Goal: Complete application form

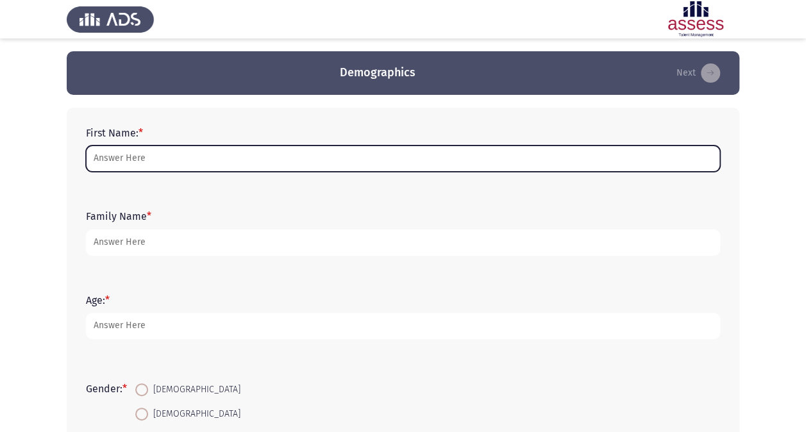
click at [170, 158] on input "First Name: *" at bounding box center [403, 158] width 634 height 26
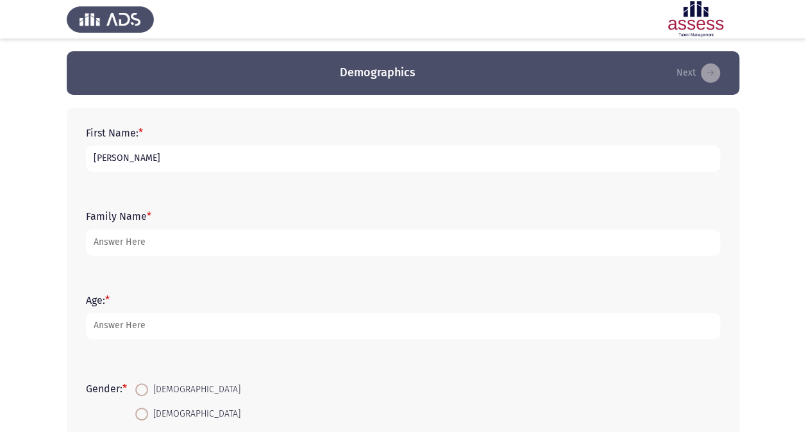
type input "[PERSON_NAME]"
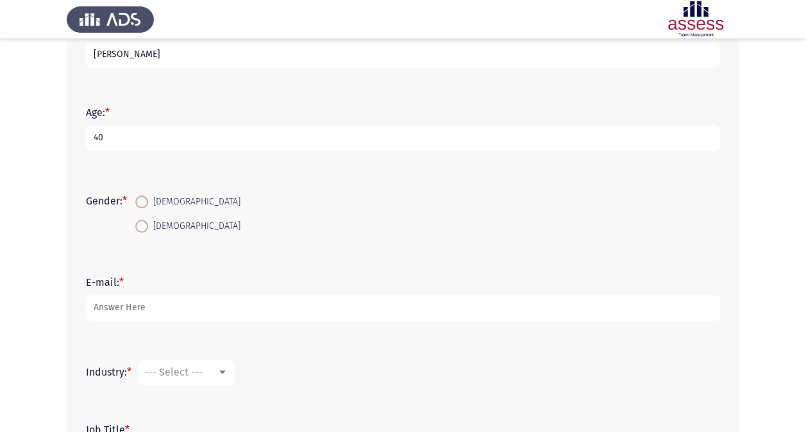
scroll to position [192, 0]
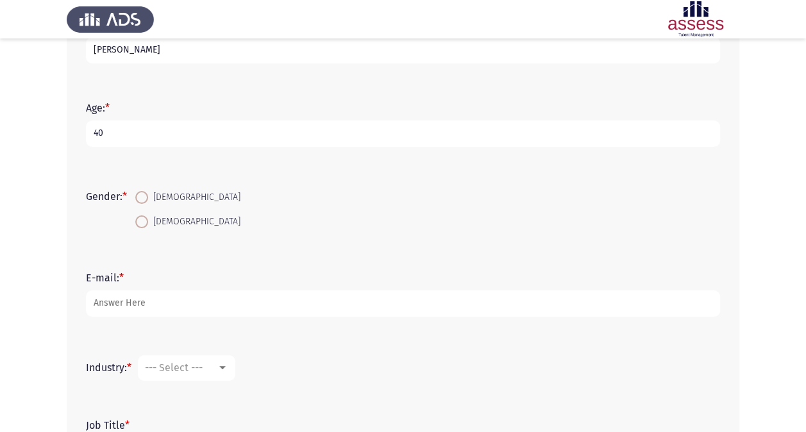
type input "40"
click at [158, 197] on span "[DEMOGRAPHIC_DATA]" at bounding box center [194, 197] width 92 height 15
click at [148, 197] on input "[DEMOGRAPHIC_DATA]" at bounding box center [141, 197] width 13 height 13
radio input "true"
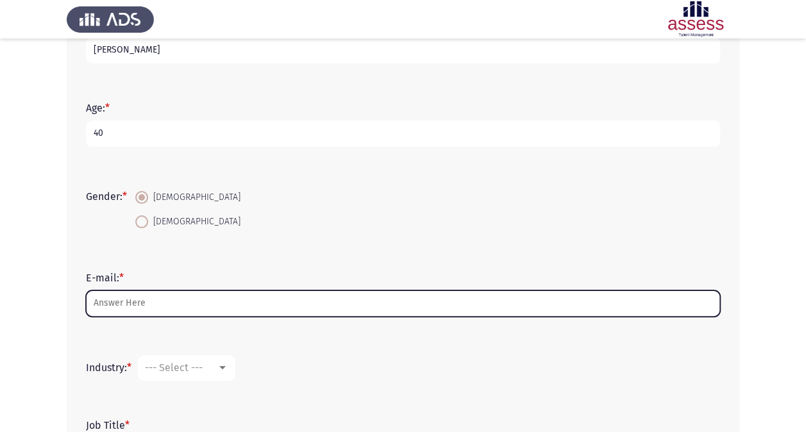
click at [126, 300] on input "E-mail: *" at bounding box center [403, 303] width 634 height 26
click at [226, 294] on input "[PERSON_NAME].[PERSON_NAME]" at bounding box center [403, 303] width 634 height 26
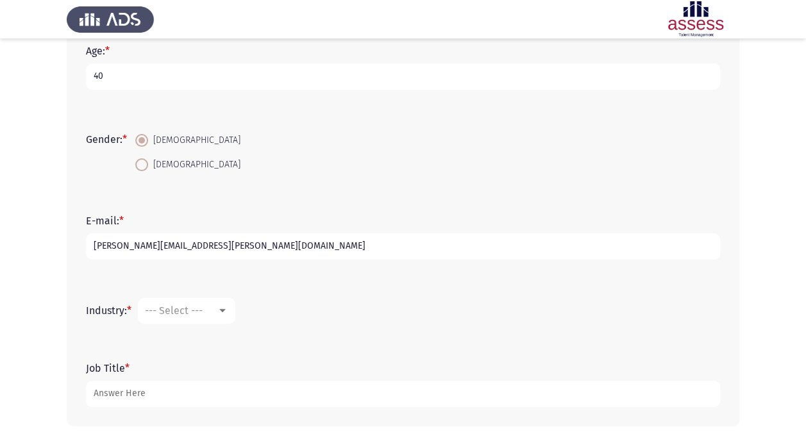
scroll to position [307, 0]
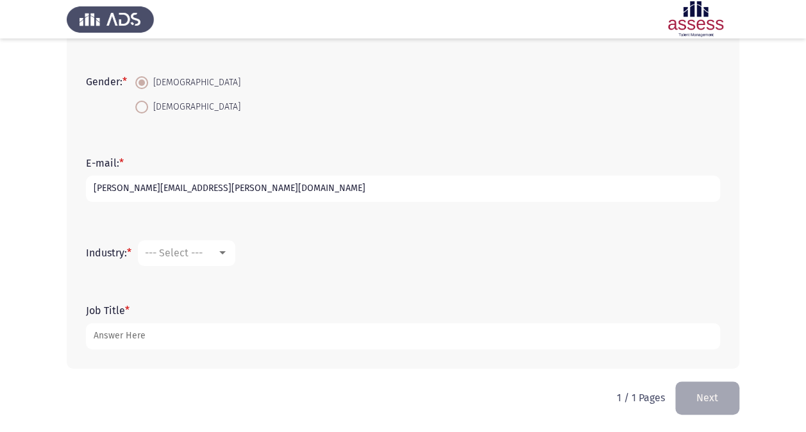
type input "[PERSON_NAME][EMAIL_ADDRESS][PERSON_NAME][DOMAIN_NAME]"
click at [187, 264] on mat-select "--- Select ---" at bounding box center [186, 253] width 97 height 26
click at [222, 254] on div at bounding box center [223, 253] width 12 height 10
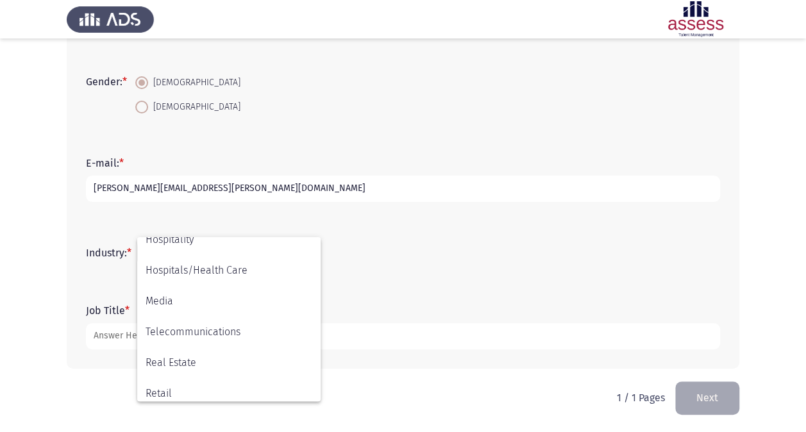
scroll to position [420, 0]
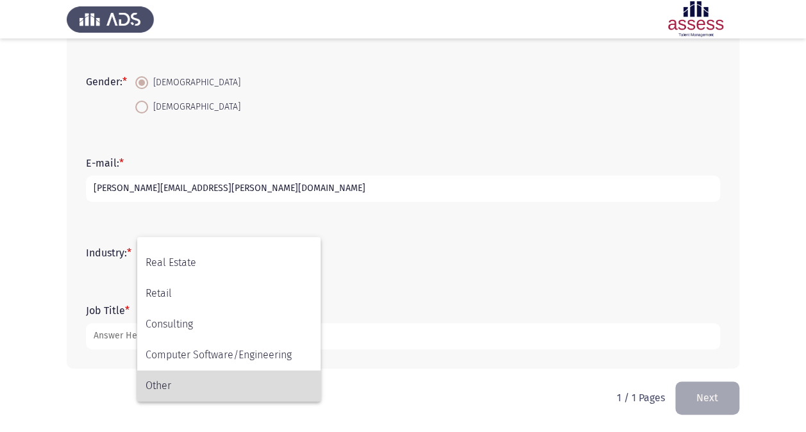
click at [194, 377] on span "Other" at bounding box center [228, 385] width 167 height 31
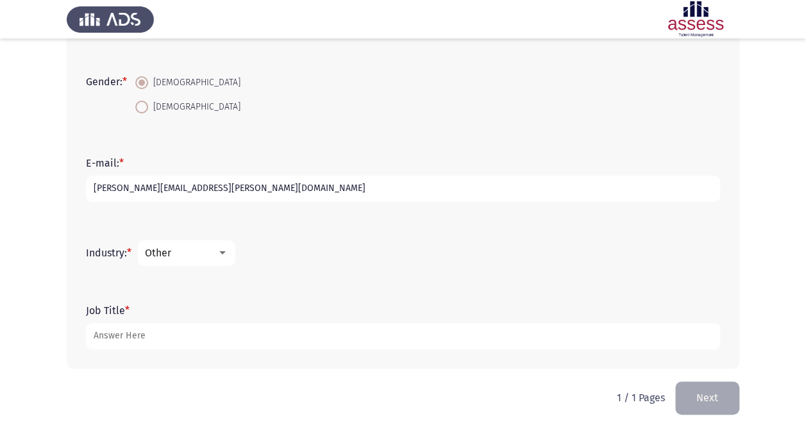
click at [228, 247] on div "Other" at bounding box center [186, 253] width 83 height 12
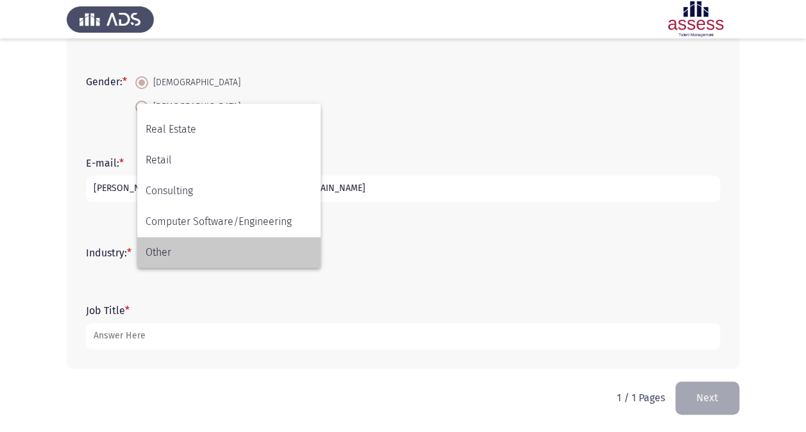
click at [188, 255] on span "Other" at bounding box center [228, 252] width 167 height 31
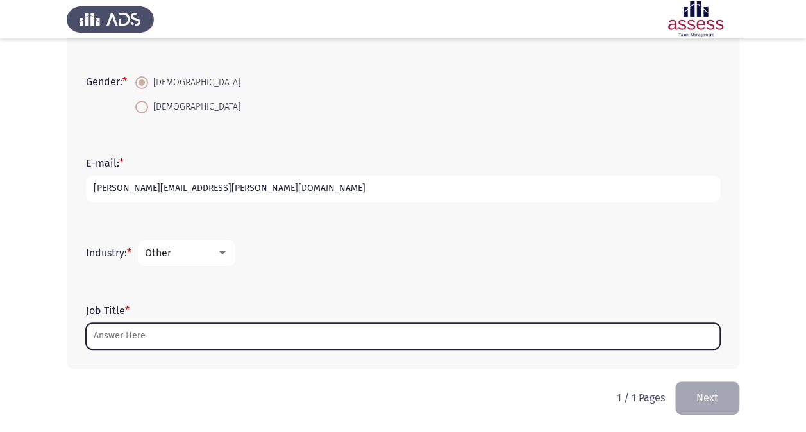
click at [170, 335] on input "Job Title *" at bounding box center [403, 336] width 634 height 26
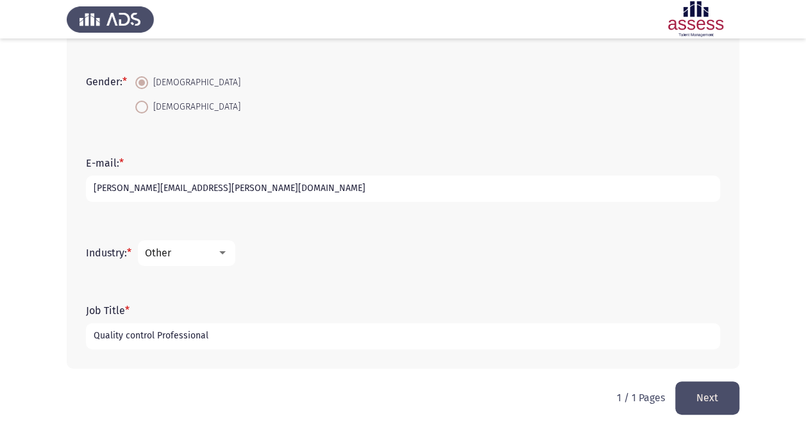
type input "Quality control Professional"
click at [693, 395] on button "Next" at bounding box center [707, 397] width 64 height 33
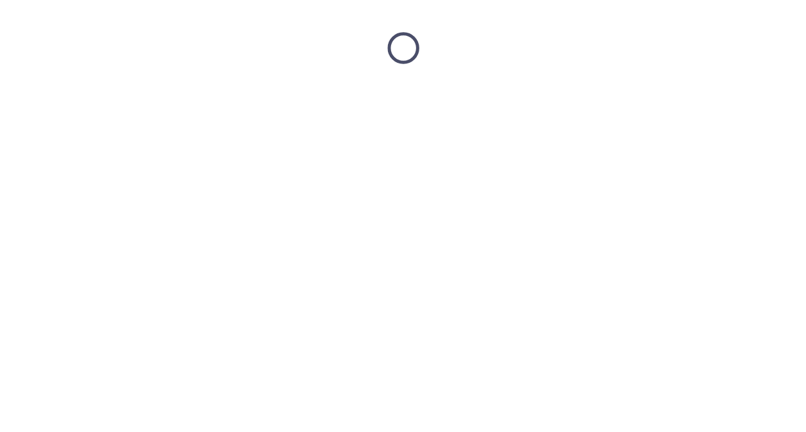
scroll to position [0, 0]
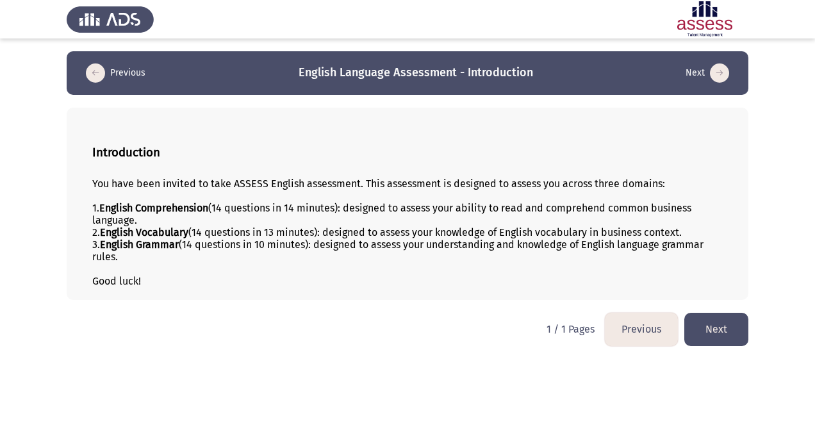
click at [733, 336] on button "Next" at bounding box center [717, 329] width 64 height 33
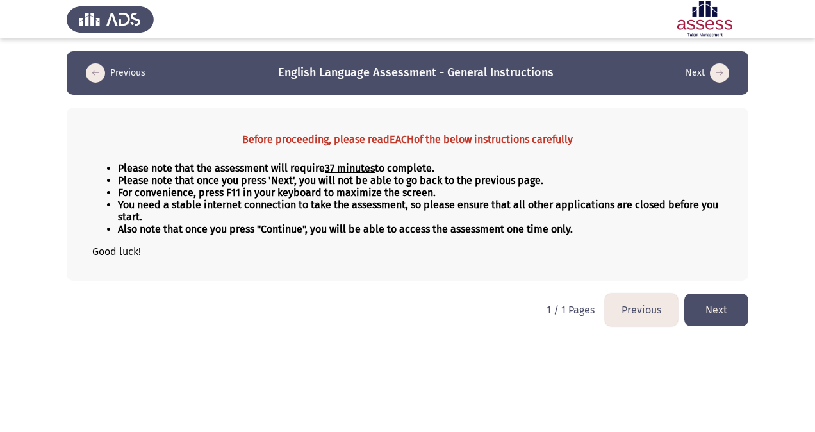
click at [700, 302] on button "Next" at bounding box center [717, 310] width 64 height 33
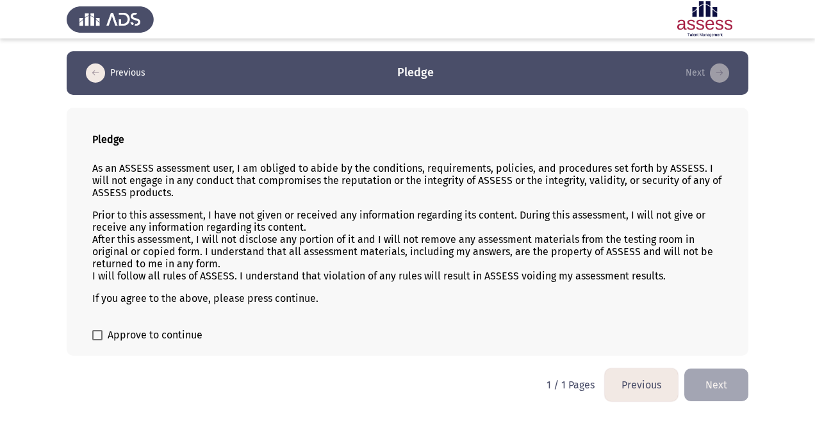
click at [124, 333] on span "Approve to continue" at bounding box center [155, 335] width 95 height 15
click at [97, 340] on input "Approve to continue" at bounding box center [97, 340] width 1 height 1
checkbox input "true"
click at [736, 374] on button "Next" at bounding box center [717, 385] width 64 height 33
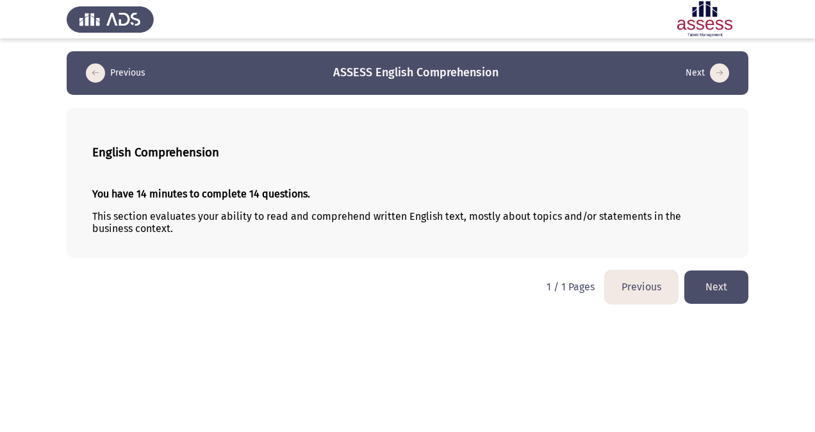
click at [701, 288] on button "Next" at bounding box center [717, 286] width 64 height 33
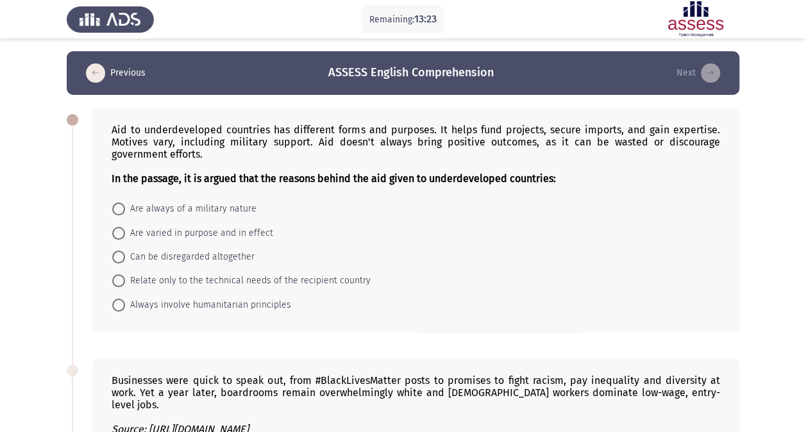
drag, startPoint x: 240, startPoint y: 147, endPoint x: 131, endPoint y: 151, distance: 109.0
click at [131, 144] on div "Aid to underdeveloped countries has different forms and purposes. It helps fund…" at bounding box center [416, 154] width 608 height 61
drag, startPoint x: 141, startPoint y: 151, endPoint x: 110, endPoint y: 144, distance: 31.6
click at [110, 144] on div "Aid to underdeveloped countries has different forms and purposes. It helps fund…" at bounding box center [415, 220] width 647 height 225
click at [113, 144] on div "Aid to underdeveloped countries has different forms and purposes. It helps fund…" at bounding box center [416, 154] width 608 height 61
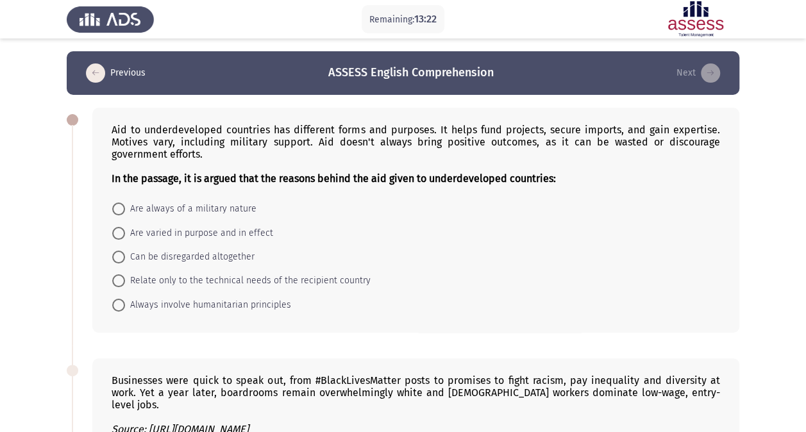
click at [122, 138] on div "Aid to underdeveloped countries has different forms and purposes. It helps fund…" at bounding box center [416, 154] width 608 height 61
drag, startPoint x: 124, startPoint y: 131, endPoint x: 118, endPoint y: 123, distance: 9.6
click at [119, 126] on div "Aid to underdeveloped countries has different forms and purposes. It helps fund…" at bounding box center [416, 154] width 608 height 61
drag, startPoint x: 122, startPoint y: 119, endPoint x: 117, endPoint y: 136, distance: 18.2
click at [152, 140] on div "Aid to underdeveloped countries has different forms and purposes. It helps fund…" at bounding box center [415, 220] width 647 height 225
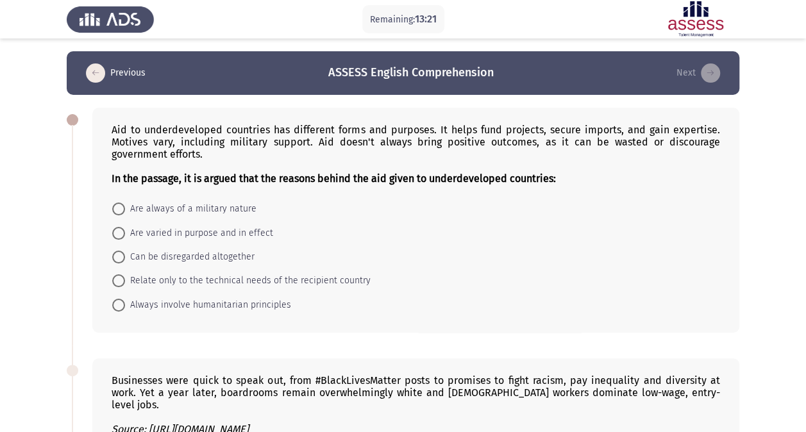
drag, startPoint x: 114, startPoint y: 136, endPoint x: 131, endPoint y: 149, distance: 21.5
click at [142, 147] on div "Aid to underdeveloped countries has different forms and purposes. It helps fund…" at bounding box center [416, 154] width 608 height 61
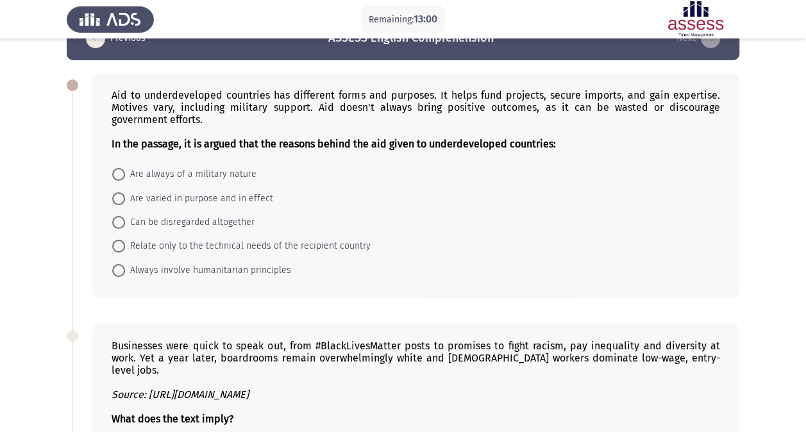
scroll to position [64, 0]
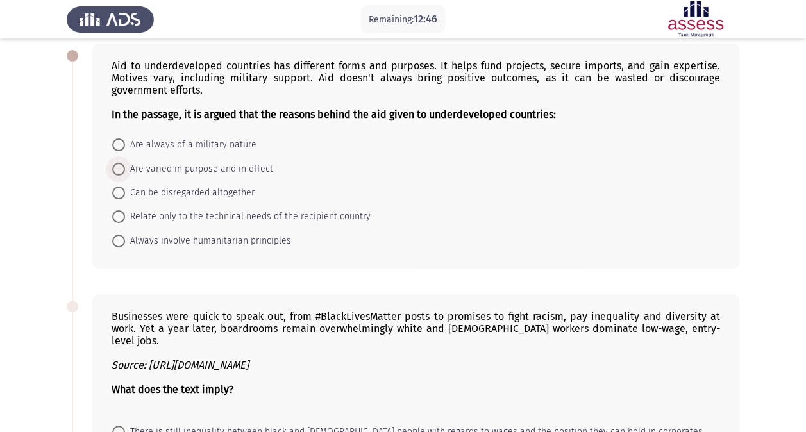
click at [172, 165] on span "Are varied in purpose and in effect" at bounding box center [199, 169] width 148 height 15
click at [125, 165] on input "Are varied in purpose and in effect" at bounding box center [118, 169] width 13 height 13
radio input "true"
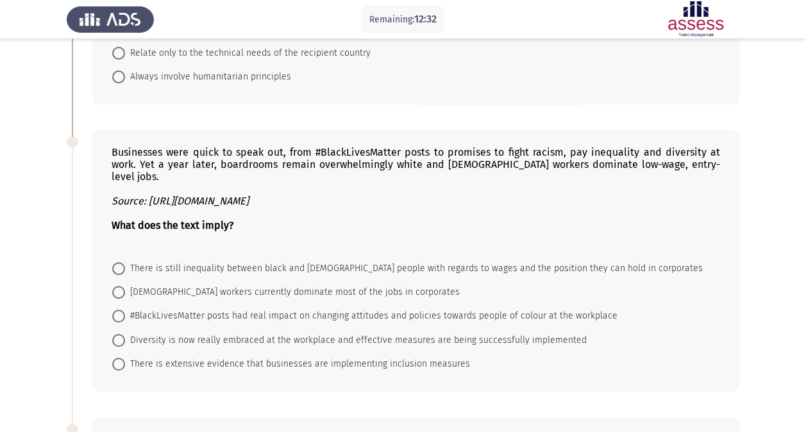
scroll to position [256, 0]
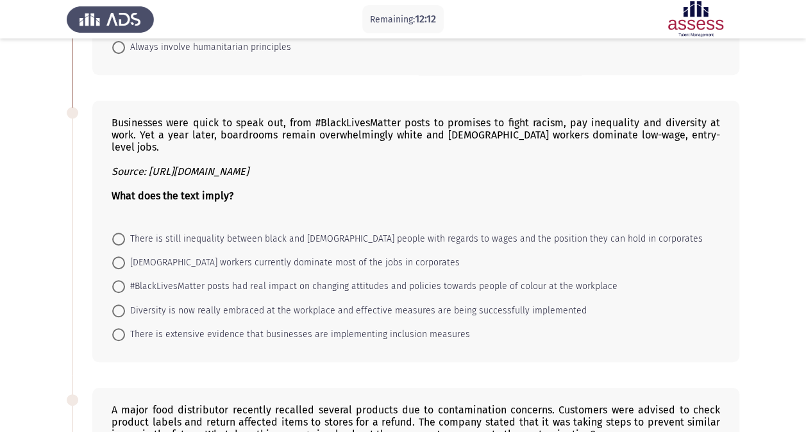
click at [176, 231] on span "There is still inequality between black and [DEMOGRAPHIC_DATA] people with rega…" at bounding box center [413, 238] width 577 height 15
click at [125, 233] on input "There is still inequality between black and [DEMOGRAPHIC_DATA] people with rega…" at bounding box center [118, 239] width 13 height 13
radio input "true"
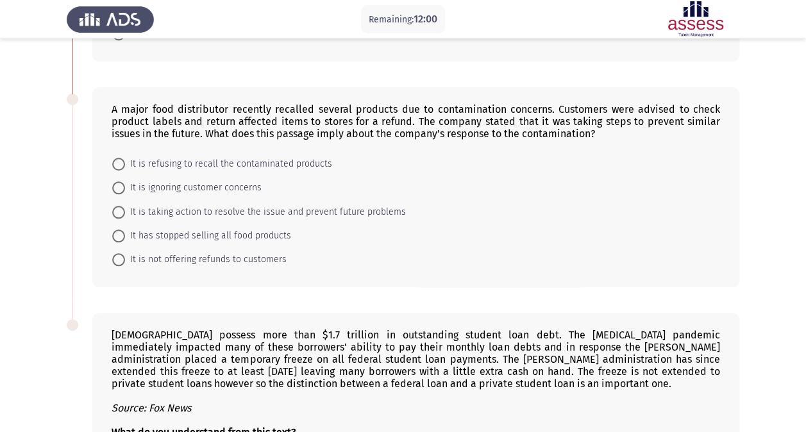
scroll to position [577, 0]
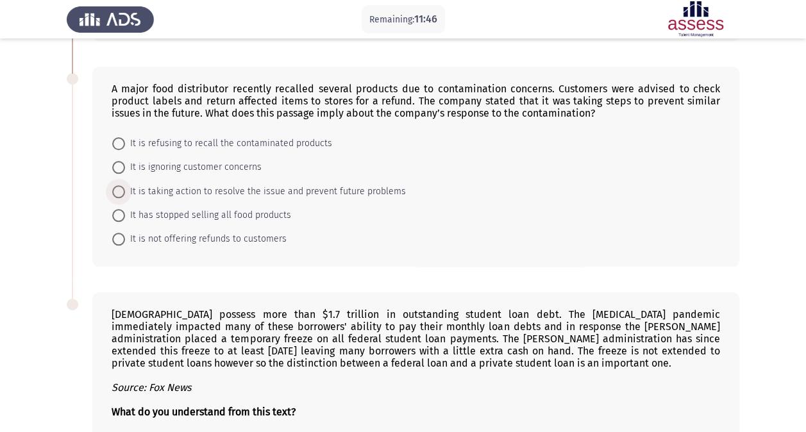
click at [163, 184] on span "It is taking action to resolve the issue and prevent future problems" at bounding box center [265, 191] width 281 height 15
click at [125, 185] on input "It is taking action to resolve the issue and prevent future problems" at bounding box center [118, 191] width 13 height 13
radio input "true"
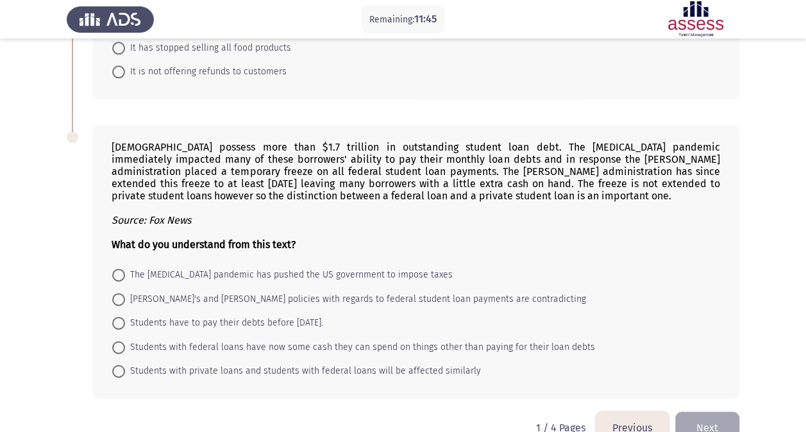
scroll to position [752, 0]
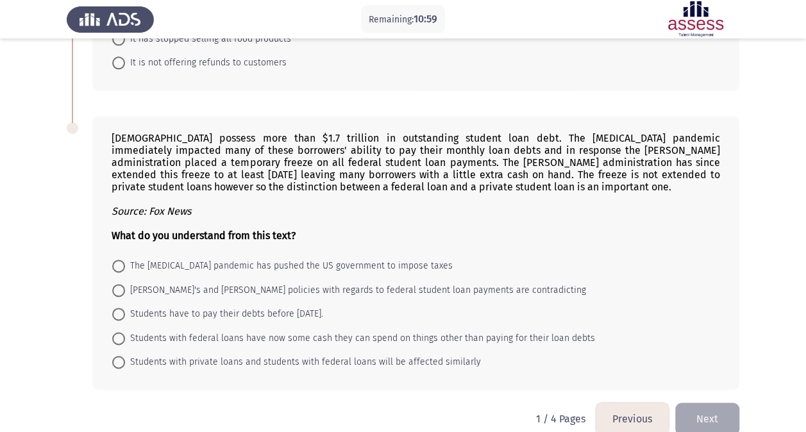
click at [148, 331] on span "Students with federal loans have now some cash they can spend on things other t…" at bounding box center [360, 338] width 470 height 15
click at [125, 332] on input "Students with federal loans have now some cash they can spend on things other t…" at bounding box center [118, 338] width 13 height 13
radio input "true"
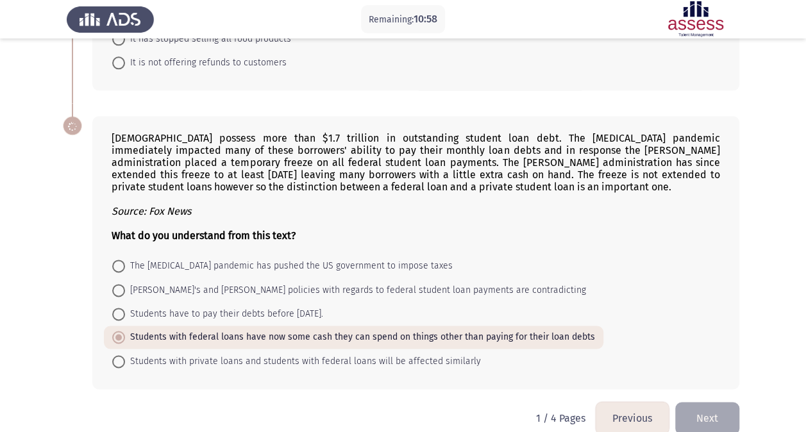
scroll to position [752, 0]
click at [701, 403] on button "Next" at bounding box center [707, 419] width 64 height 33
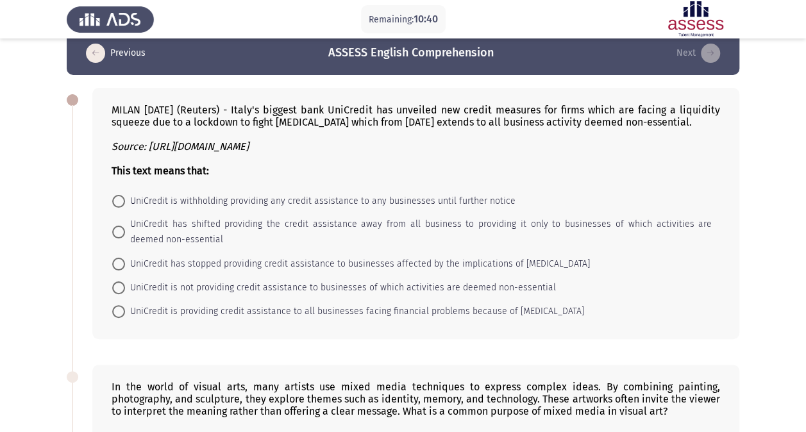
scroll to position [0, 0]
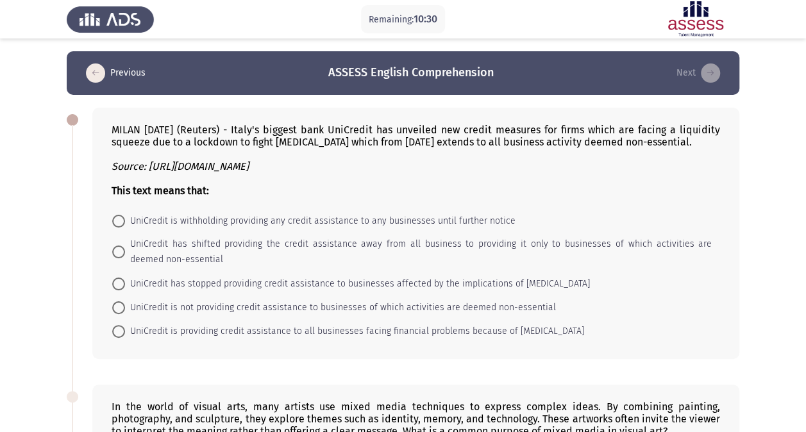
click at [134, 304] on span "UniCredit is not providing credit assistance to businesses of which activities …" at bounding box center [340, 307] width 431 height 15
click at [125, 304] on input "UniCredit is not providing credit assistance to businesses of which activities …" at bounding box center [118, 307] width 13 height 13
radio input "true"
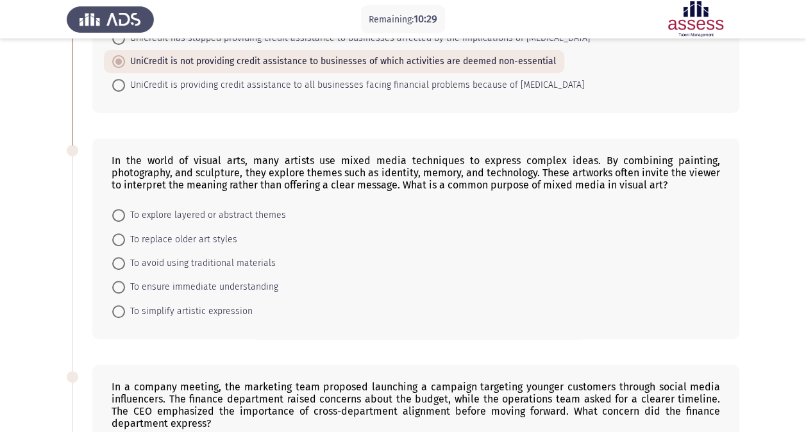
scroll to position [256, 0]
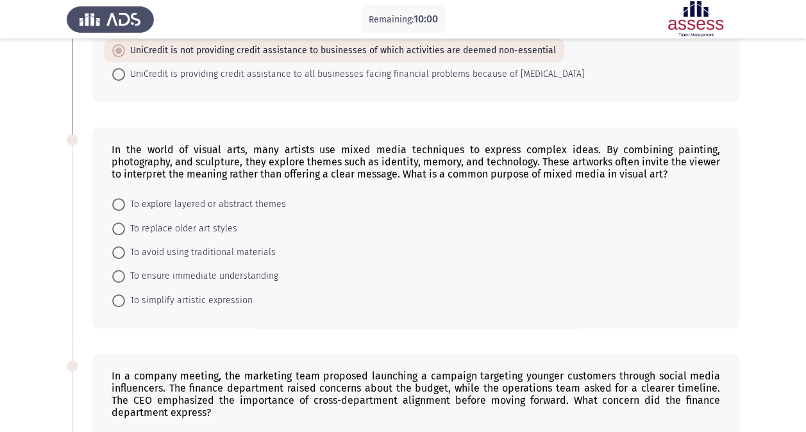
click at [158, 269] on span "To ensure immediate understanding" at bounding box center [201, 276] width 153 height 15
click at [125, 270] on input "To ensure immediate understanding" at bounding box center [118, 276] width 13 height 13
radio input "true"
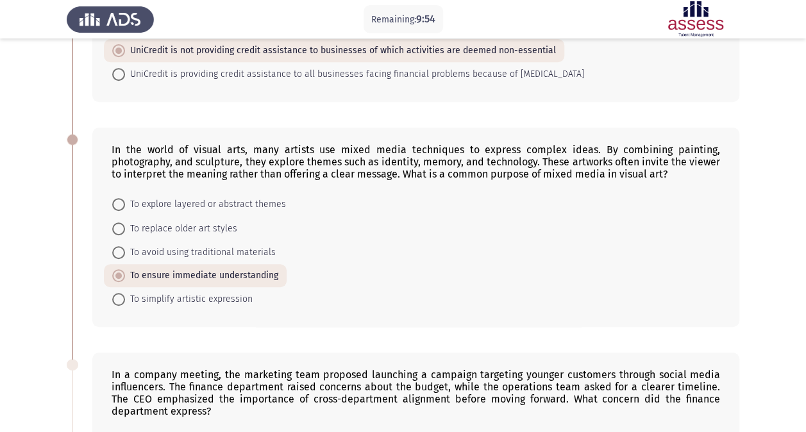
click at [250, 204] on span "To explore layered or abstract themes" at bounding box center [205, 204] width 161 height 15
click at [125, 204] on input "To explore layered or abstract themes" at bounding box center [118, 204] width 13 height 13
radio input "true"
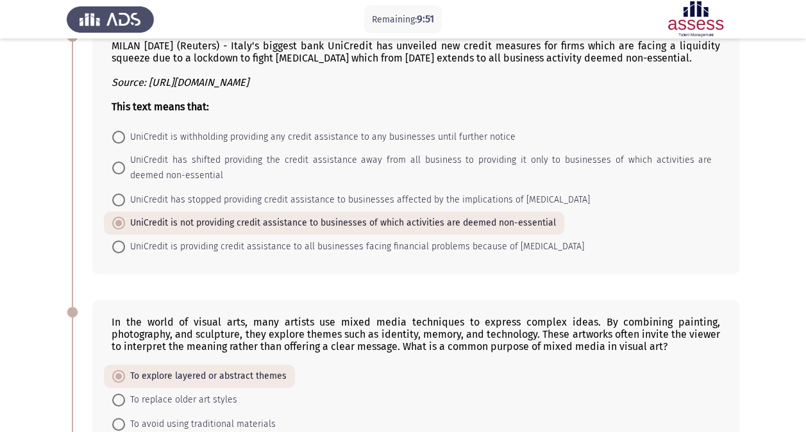
scroll to position [64, 0]
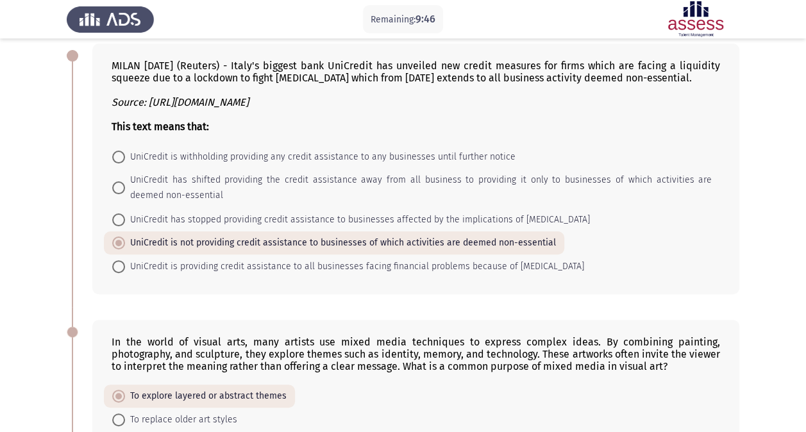
click at [229, 260] on span "UniCredit is providing credit assistance to all businesses facing financial pro…" at bounding box center [354, 266] width 459 height 15
click at [125, 260] on input "UniCredit is providing credit assistance to all businesses facing financial pro…" at bounding box center [118, 266] width 13 height 13
radio input "true"
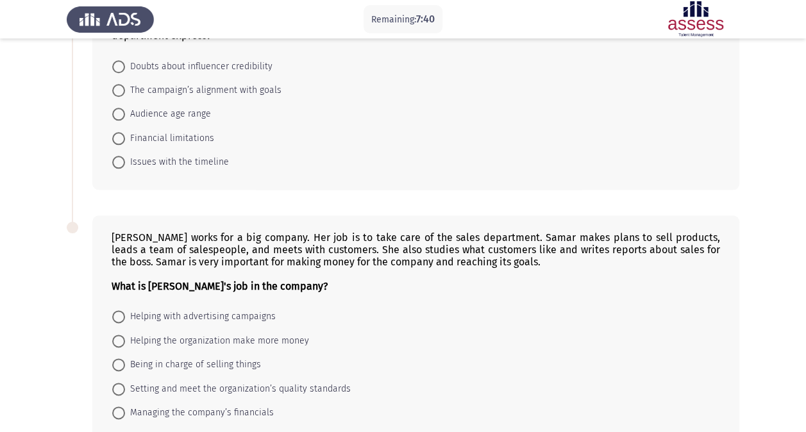
scroll to position [568, 0]
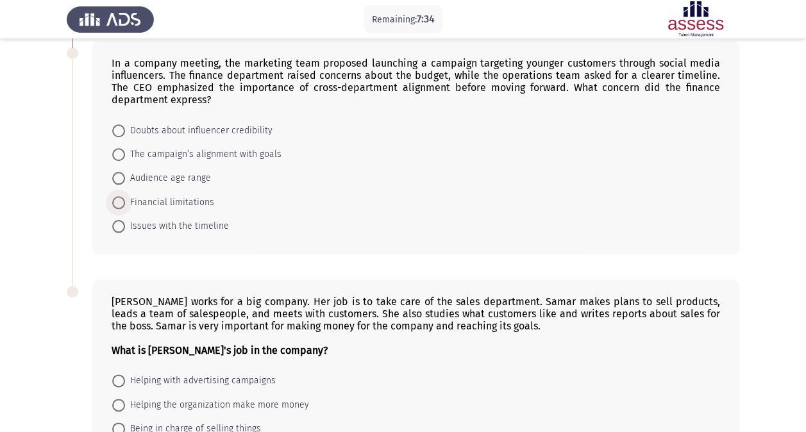
click at [165, 196] on span "Financial limitations" at bounding box center [169, 202] width 89 height 15
click at [125, 196] on input "Financial limitations" at bounding box center [118, 202] width 13 height 13
radio input "true"
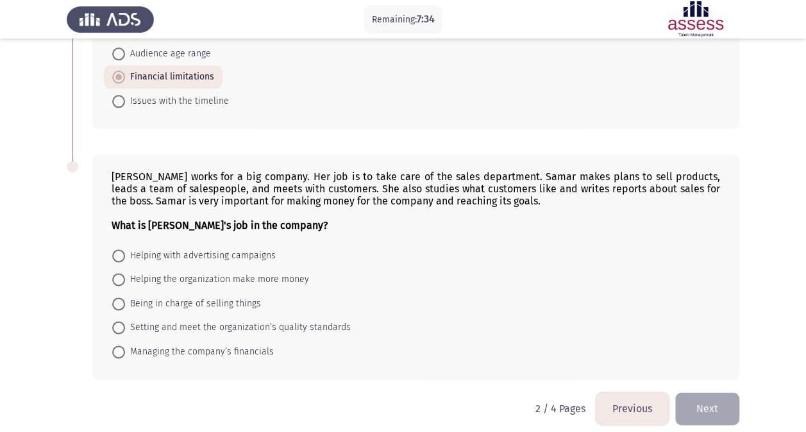
scroll to position [695, 0]
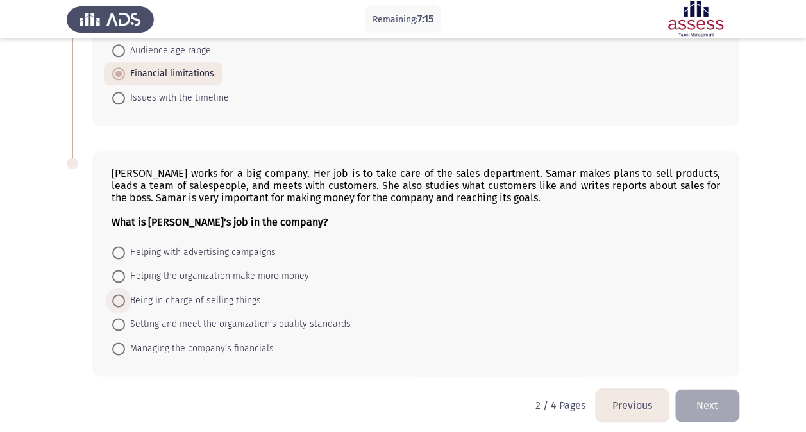
click at [197, 295] on span "Being in charge of selling things" at bounding box center [193, 300] width 136 height 15
click at [125, 295] on input "Being in charge of selling things" at bounding box center [118, 300] width 13 height 13
radio input "true"
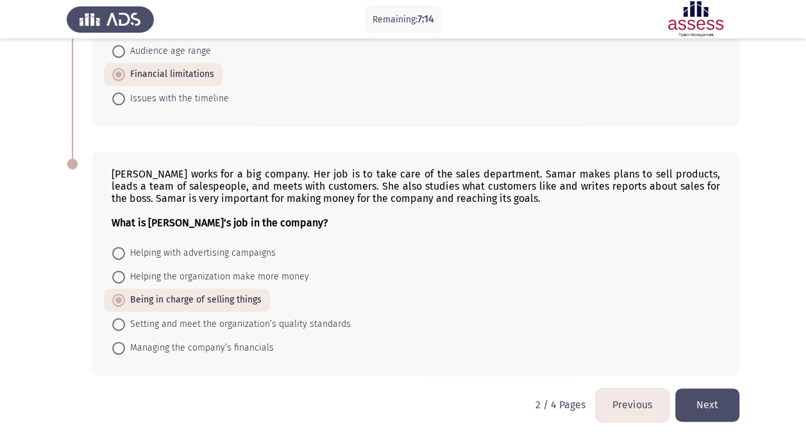
click at [724, 410] on button "Next" at bounding box center [707, 404] width 64 height 33
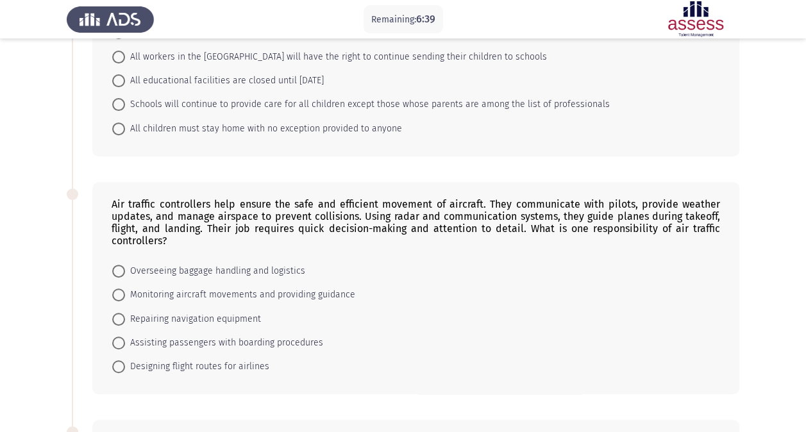
scroll to position [192, 0]
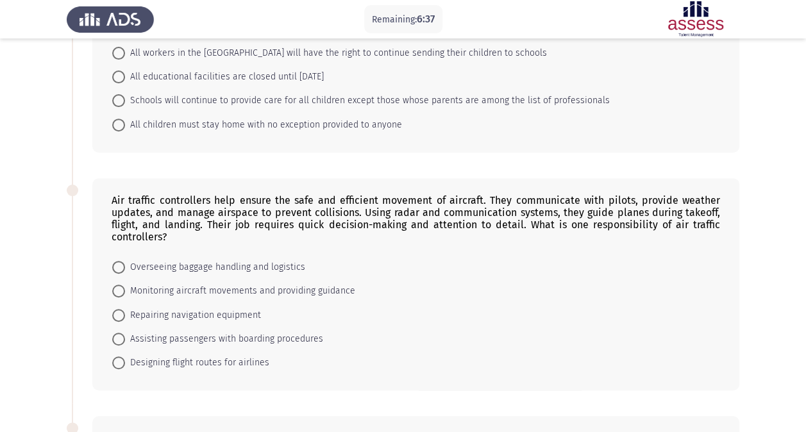
click at [182, 285] on span "Monitoring aircraft movements and providing guidance" at bounding box center [240, 290] width 230 height 15
click at [125, 285] on input "Monitoring aircraft movements and providing guidance" at bounding box center [118, 291] width 13 height 13
radio input "true"
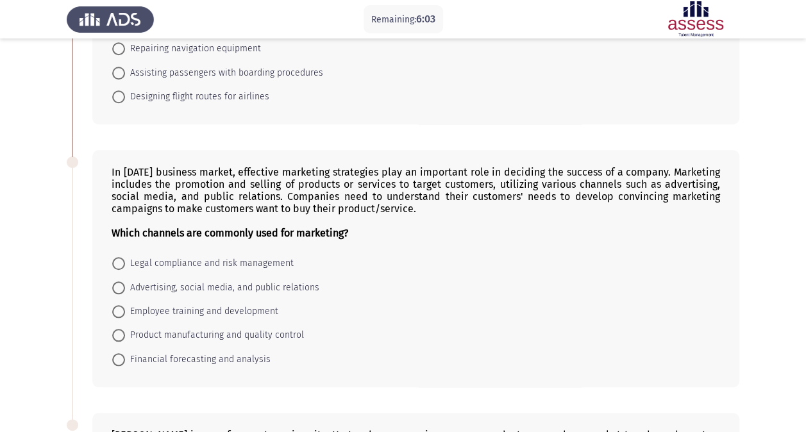
scroll to position [513, 0]
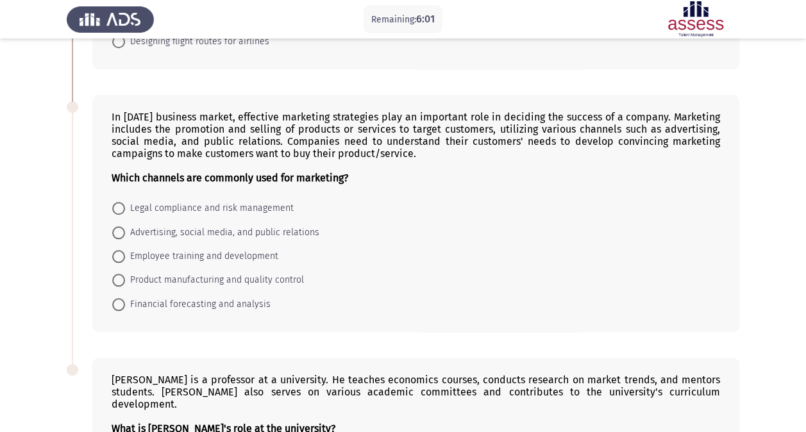
click at [178, 225] on span "Advertising, social media, and public relations" at bounding box center [222, 232] width 194 height 15
click at [125, 226] on input "Advertising, social media, and public relations" at bounding box center [118, 232] width 13 height 13
radio input "true"
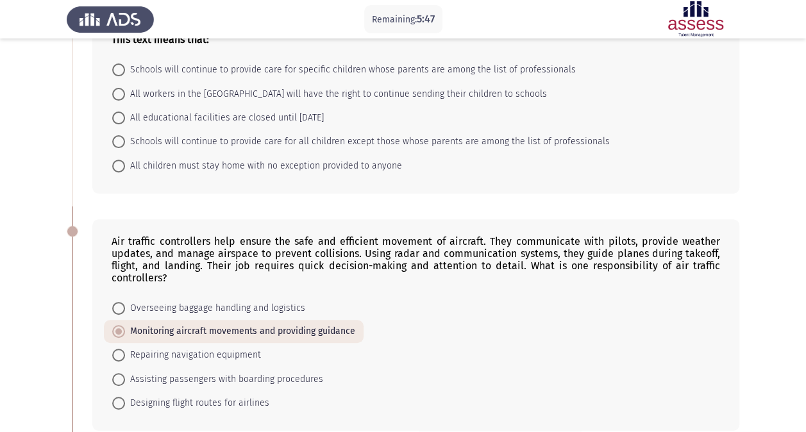
scroll to position [64, 0]
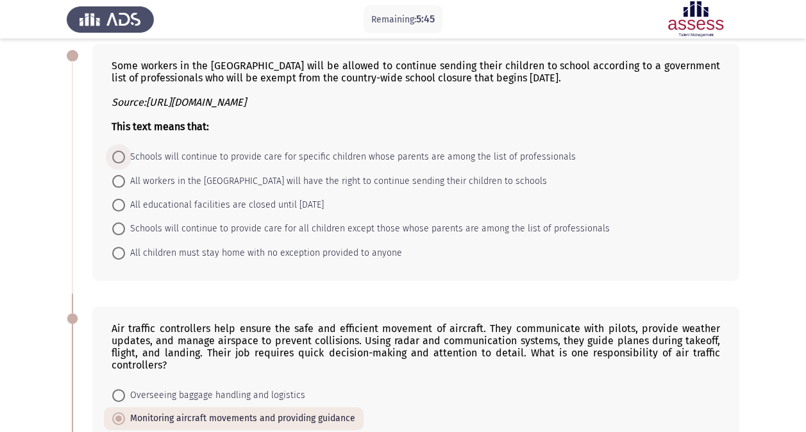
click at [227, 160] on span "Schools will continue to provide care for specific children whose parents are a…" at bounding box center [350, 156] width 451 height 15
click at [125, 160] on input "Schools will continue to provide care for specific children whose parents are a…" at bounding box center [118, 157] width 13 height 13
radio input "true"
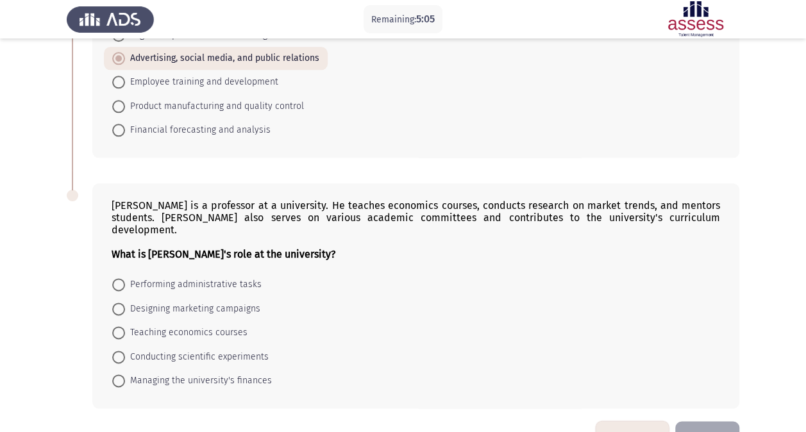
scroll to position [705, 0]
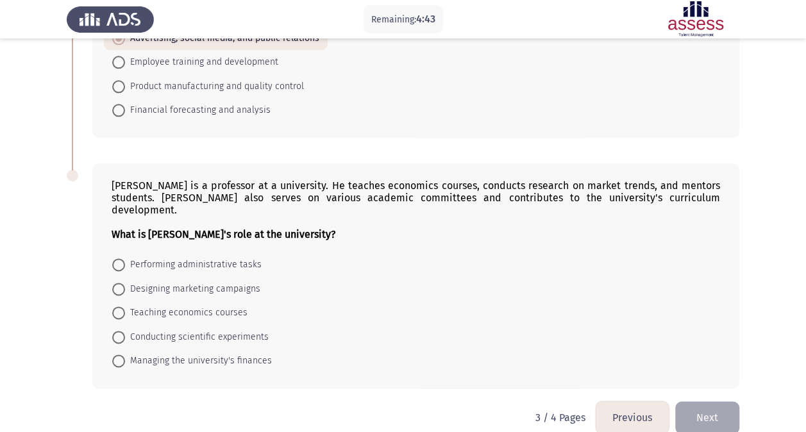
click at [194, 305] on span "Teaching economics courses" at bounding box center [186, 312] width 122 height 15
click at [125, 306] on input "Teaching economics courses" at bounding box center [118, 312] width 13 height 13
radio input "true"
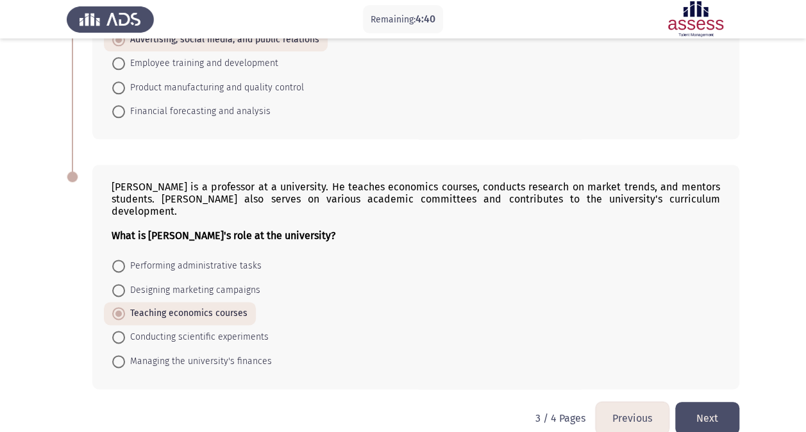
click at [690, 402] on button "Next" at bounding box center [707, 418] width 64 height 33
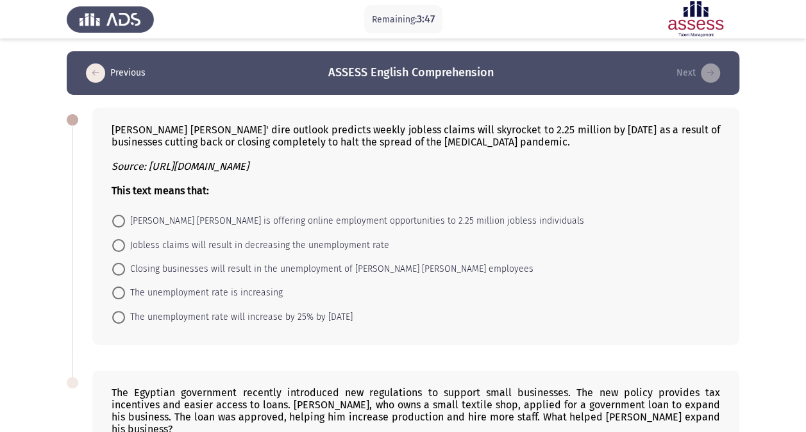
scroll to position [192, 0]
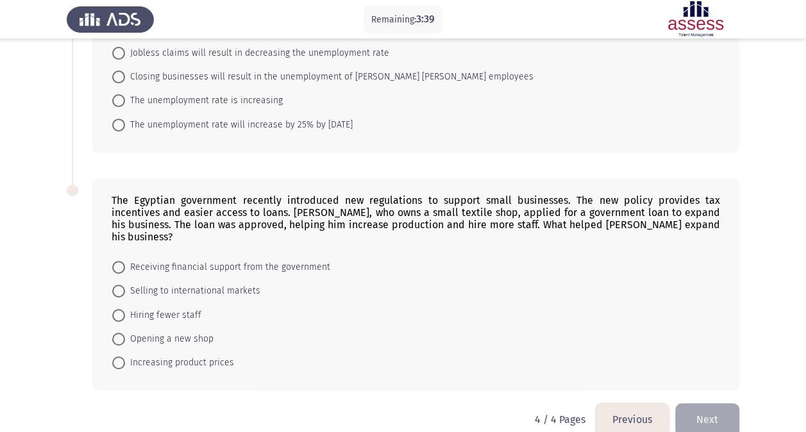
click at [174, 100] on span "The unemployment rate is increasing" at bounding box center [204, 100] width 158 height 15
click at [125, 100] on input "The unemployment rate is increasing" at bounding box center [118, 100] width 13 height 13
radio input "true"
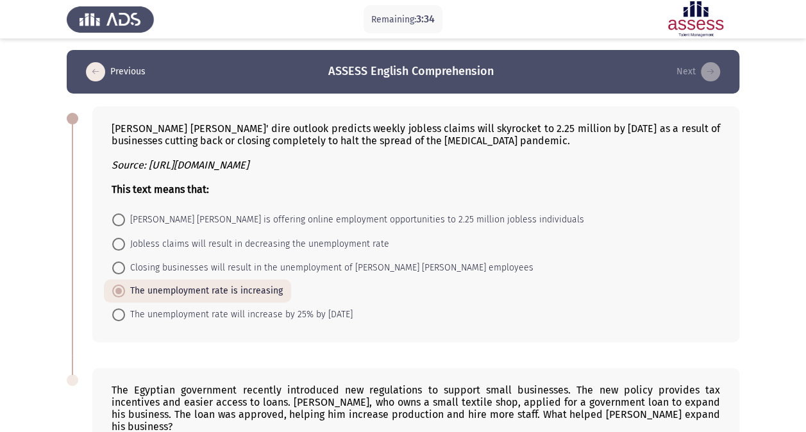
scroll to position [197, 0]
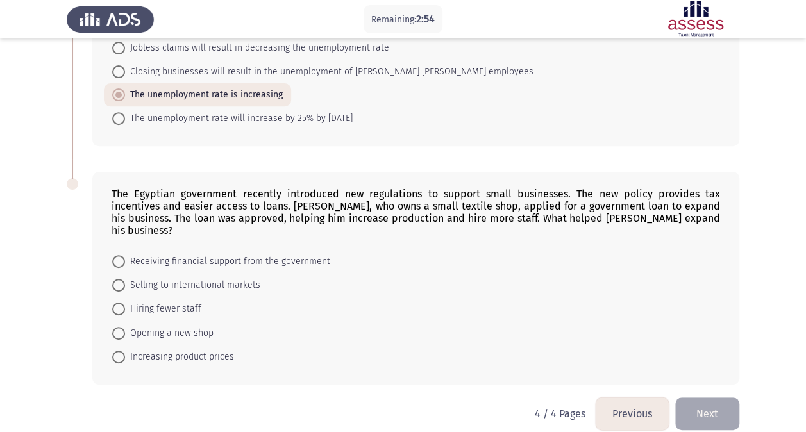
click at [228, 254] on span "Receiving financial support from the government" at bounding box center [227, 261] width 205 height 15
click at [125, 255] on input "Receiving financial support from the government" at bounding box center [118, 261] width 13 height 13
radio input "true"
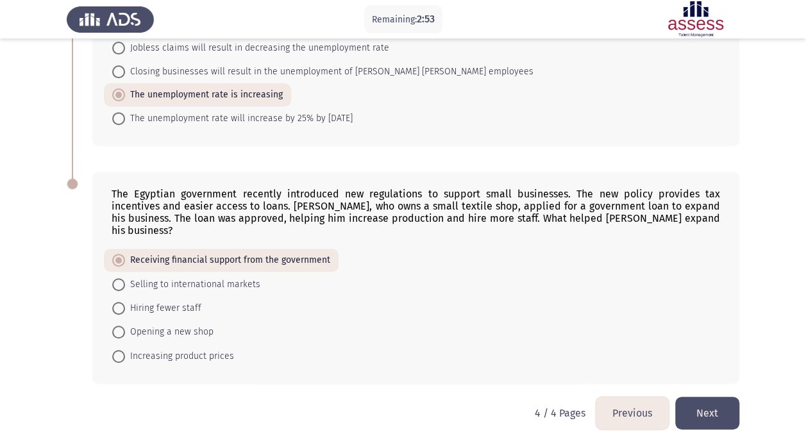
click at [706, 399] on button "Next" at bounding box center [707, 413] width 64 height 33
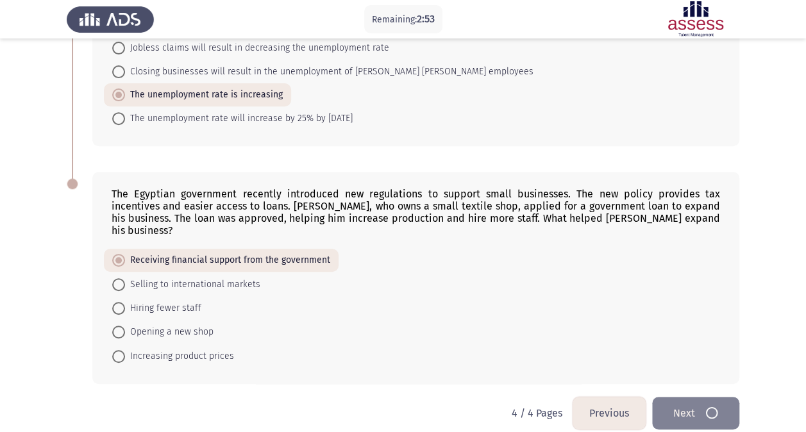
scroll to position [0, 0]
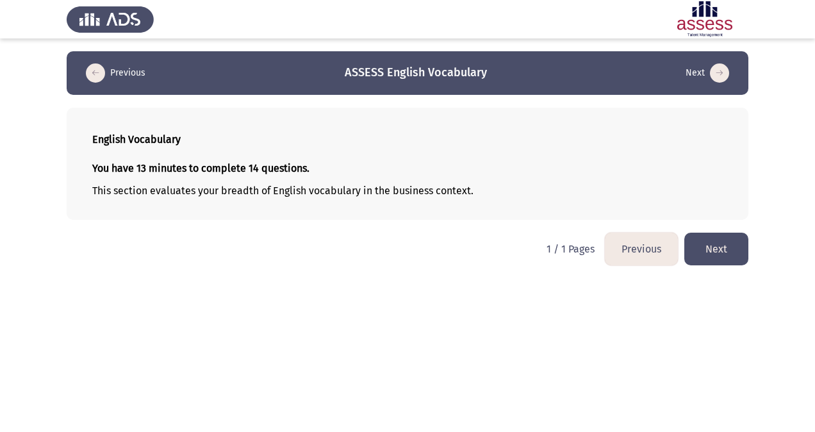
click at [731, 247] on button "Next" at bounding box center [717, 249] width 64 height 33
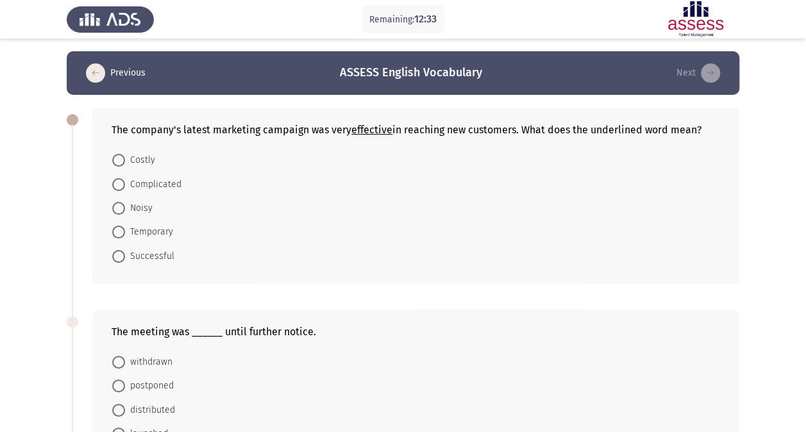
click at [160, 249] on span "Successful" at bounding box center [149, 256] width 49 height 15
click at [125, 250] on input "Successful" at bounding box center [118, 256] width 13 height 13
radio input "true"
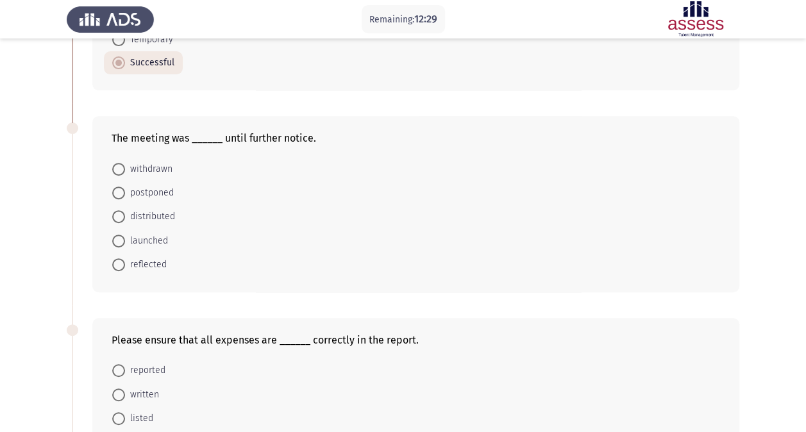
click at [167, 192] on span "postponed" at bounding box center [149, 192] width 49 height 15
click at [125, 192] on input "postponed" at bounding box center [118, 193] width 13 height 13
radio input "true"
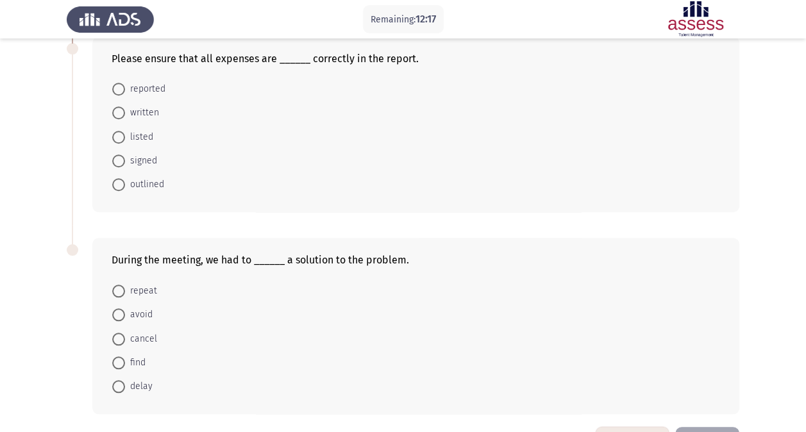
scroll to position [513, 0]
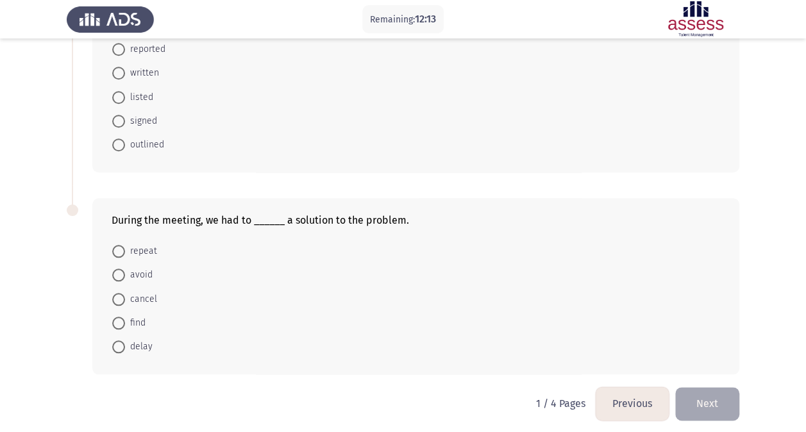
click at [129, 319] on span "find" at bounding box center [135, 322] width 21 height 15
click at [125, 319] on input "find" at bounding box center [118, 323] width 13 height 13
radio input "true"
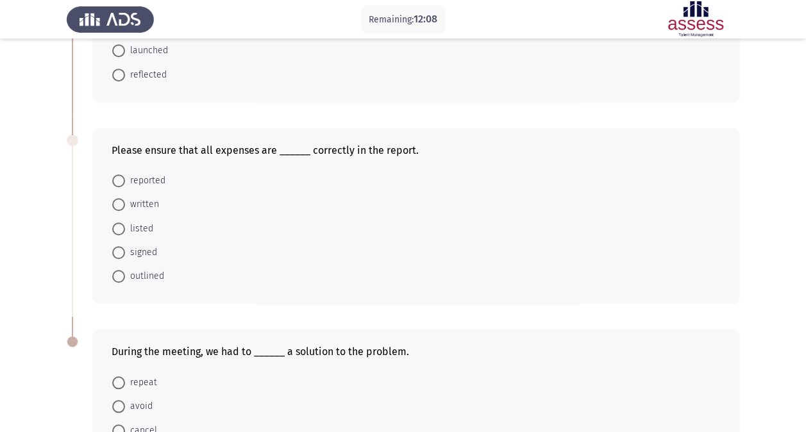
scroll to position [449, 0]
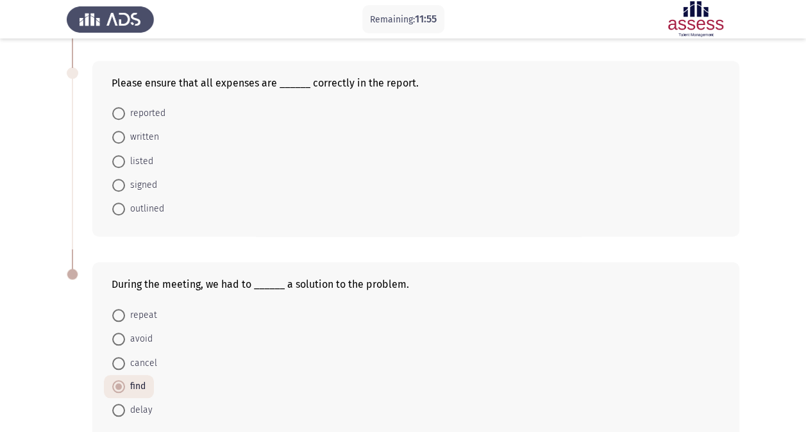
click at [142, 132] on span "written" at bounding box center [142, 136] width 34 height 15
click at [125, 132] on input "written" at bounding box center [118, 137] width 13 height 13
radio input "true"
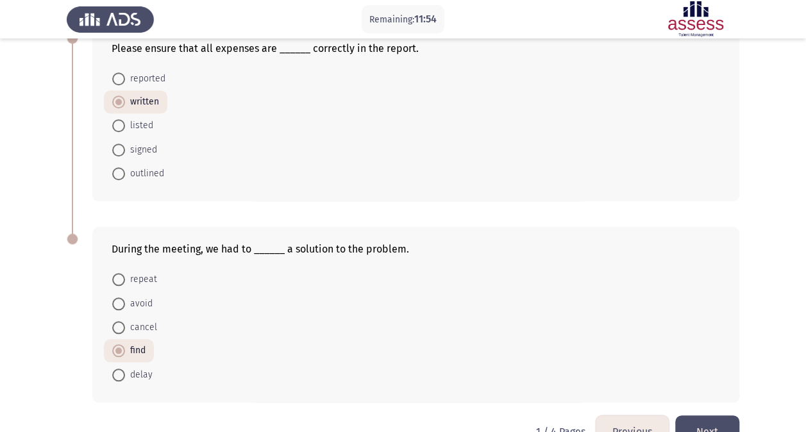
scroll to position [513, 0]
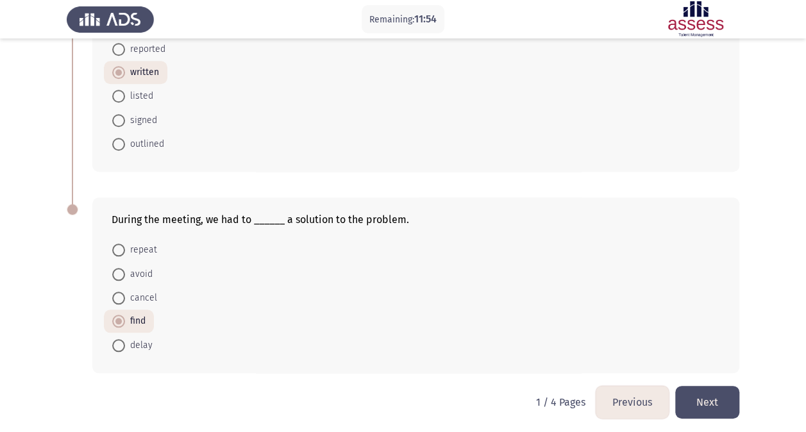
click at [713, 390] on button "Next" at bounding box center [707, 402] width 64 height 33
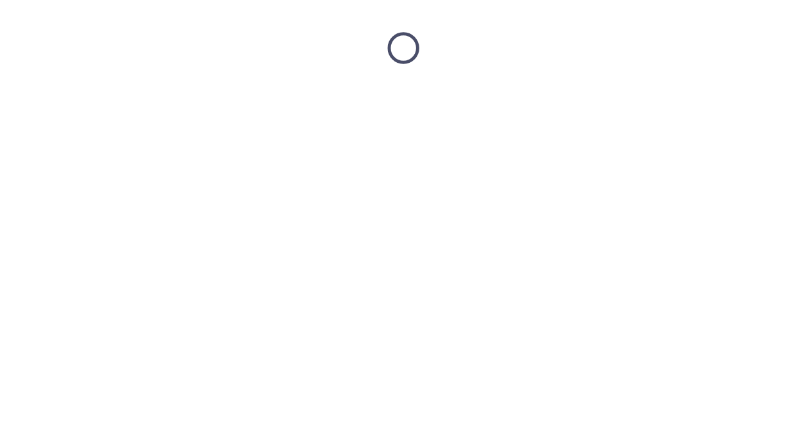
scroll to position [0, 0]
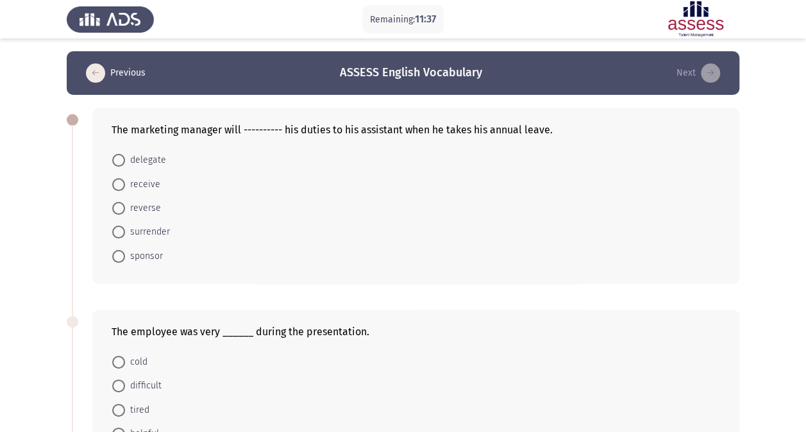
drag, startPoint x: 146, startPoint y: 163, endPoint x: 233, endPoint y: 191, distance: 91.0
click at [146, 163] on span "delegate" at bounding box center [145, 160] width 41 height 15
click at [125, 163] on input "delegate" at bounding box center [118, 160] width 13 height 13
radio input "true"
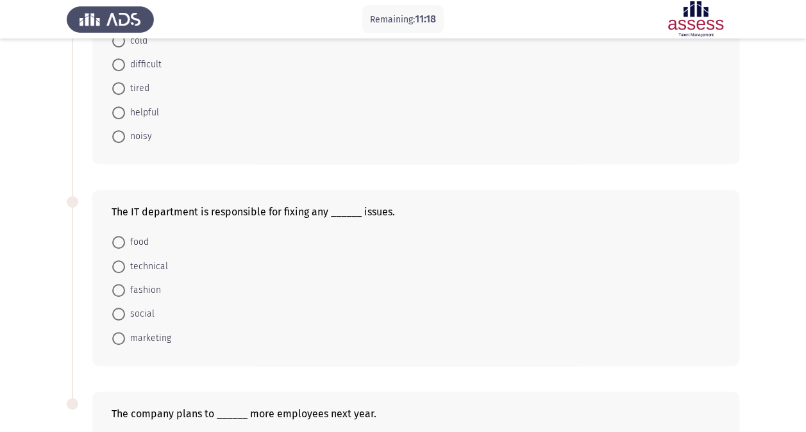
scroll to position [256, 0]
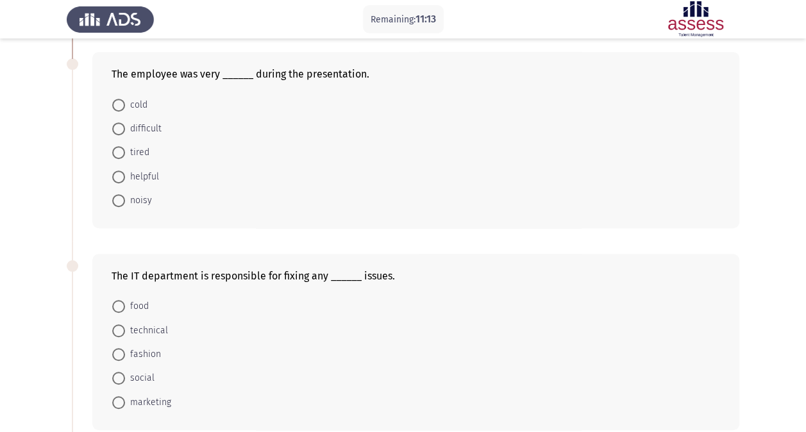
click at [151, 326] on span "technical" at bounding box center [146, 330] width 43 height 15
click at [125, 326] on input "technical" at bounding box center [118, 330] width 13 height 13
radio input "true"
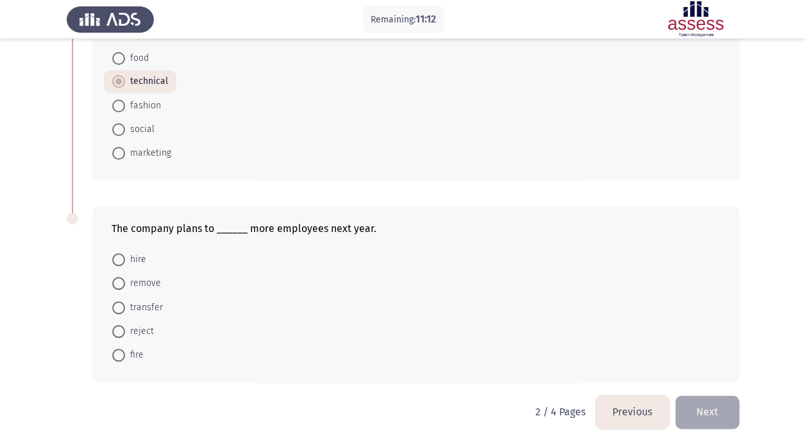
scroll to position [513, 0]
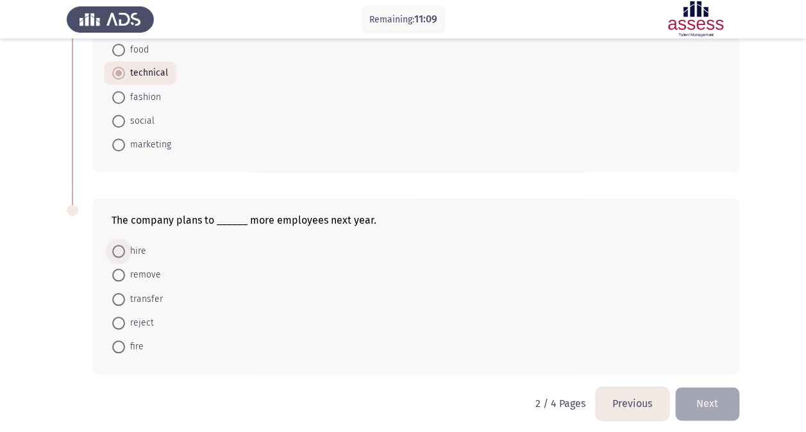
click at [131, 250] on span "hire" at bounding box center [135, 251] width 21 height 15
click at [125, 250] on input "hire" at bounding box center [118, 251] width 13 height 13
radio input "true"
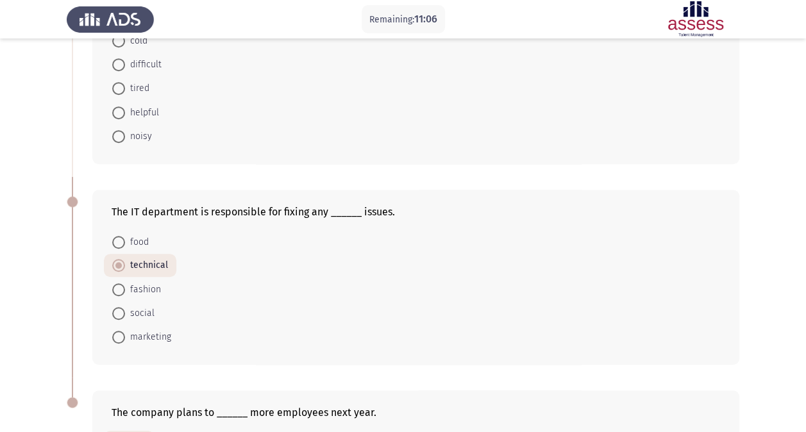
scroll to position [192, 0]
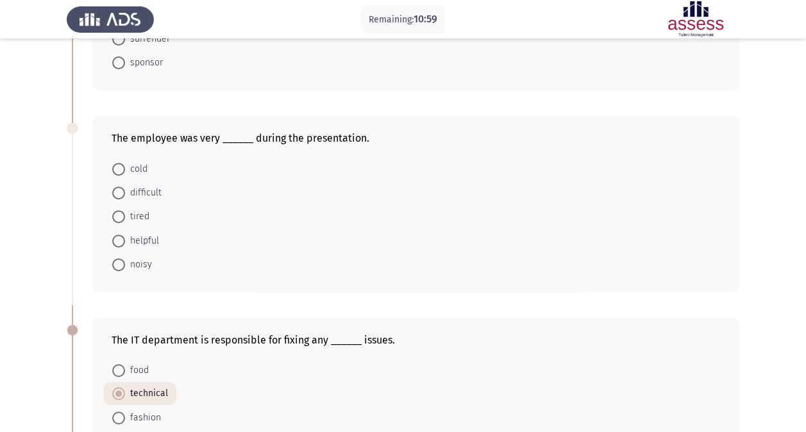
click at [145, 237] on span "helpful" at bounding box center [142, 240] width 34 height 15
click at [125, 237] on input "helpful" at bounding box center [118, 241] width 13 height 13
radio input "true"
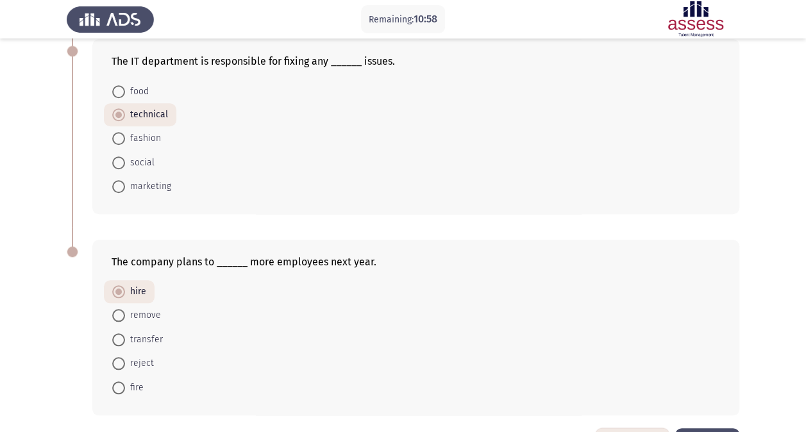
scroll to position [513, 0]
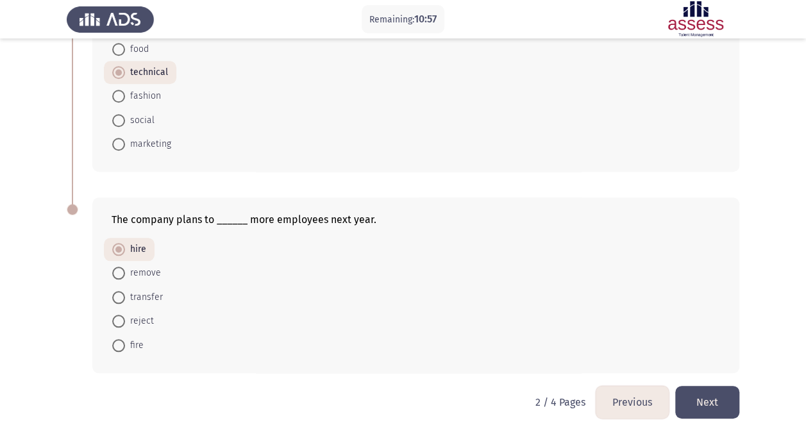
click at [695, 387] on button "Next" at bounding box center [707, 402] width 64 height 33
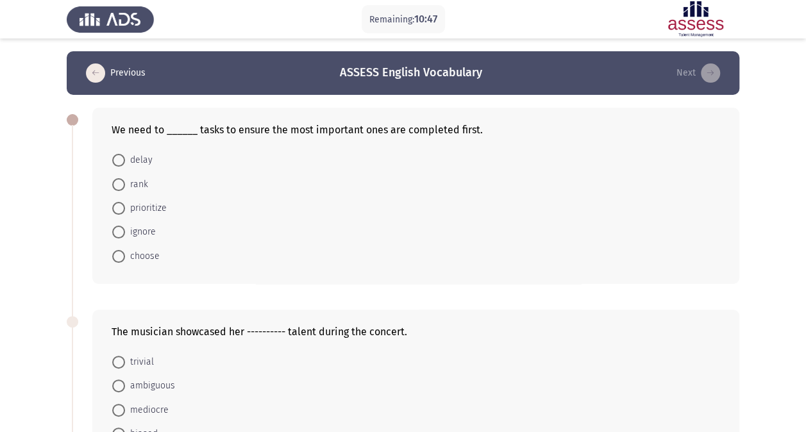
click at [151, 203] on span "prioritize" at bounding box center [146, 208] width 42 height 15
click at [125, 203] on input "prioritize" at bounding box center [118, 208] width 13 height 13
radio input "true"
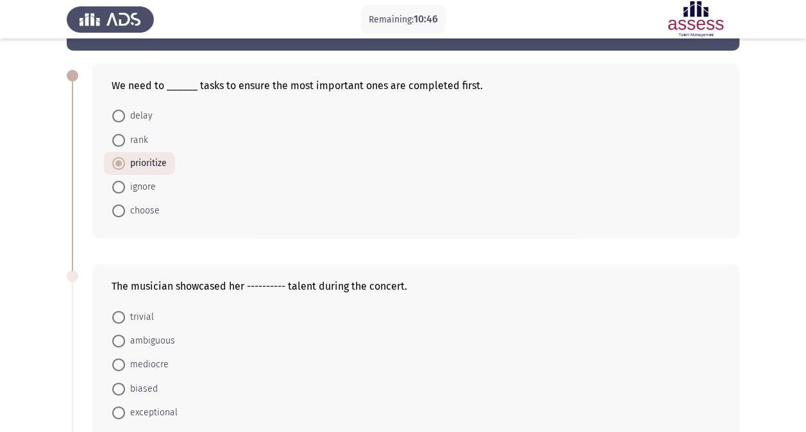
scroll to position [128, 0]
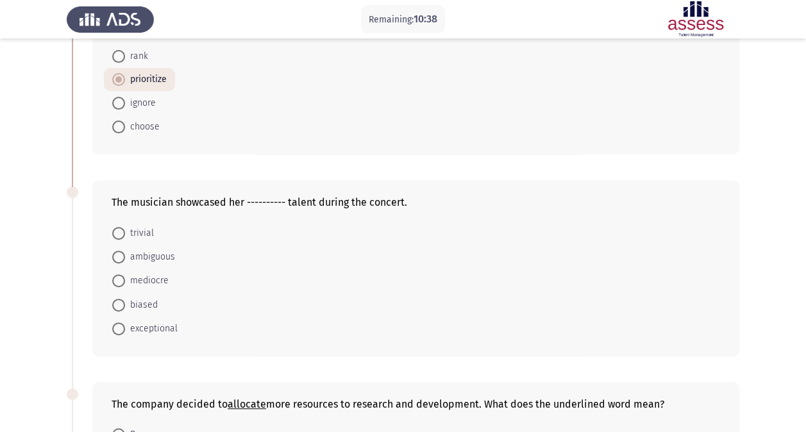
click at [158, 326] on span "exceptional" at bounding box center [151, 328] width 53 height 15
click at [125, 326] on input "exceptional" at bounding box center [118, 328] width 13 height 13
radio input "true"
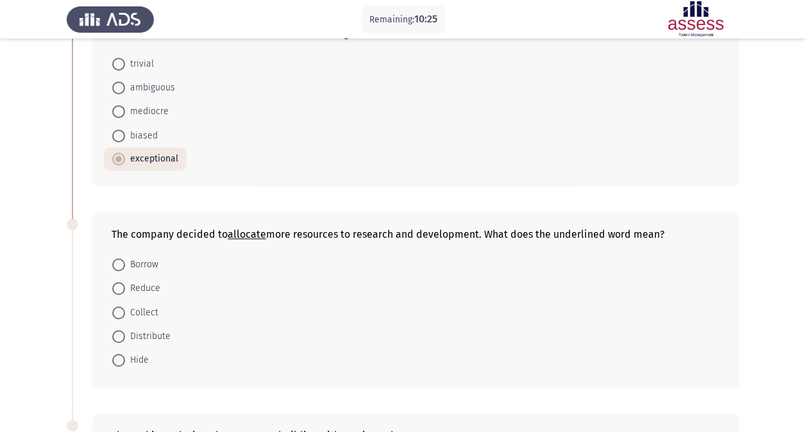
scroll to position [320, 0]
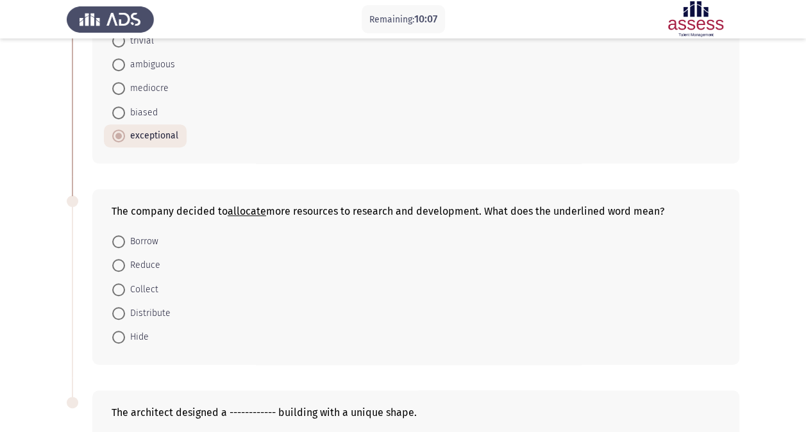
click at [160, 310] on span "Distribute" at bounding box center [148, 313] width 46 height 15
click at [125, 310] on input "Distribute" at bounding box center [118, 313] width 13 height 13
radio input "true"
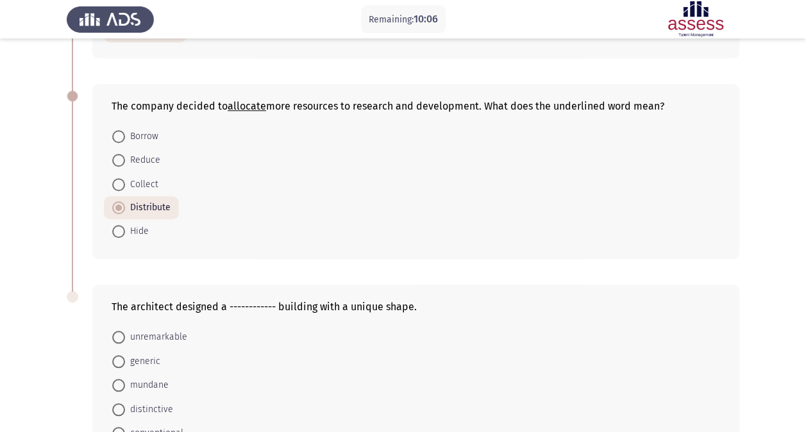
scroll to position [513, 0]
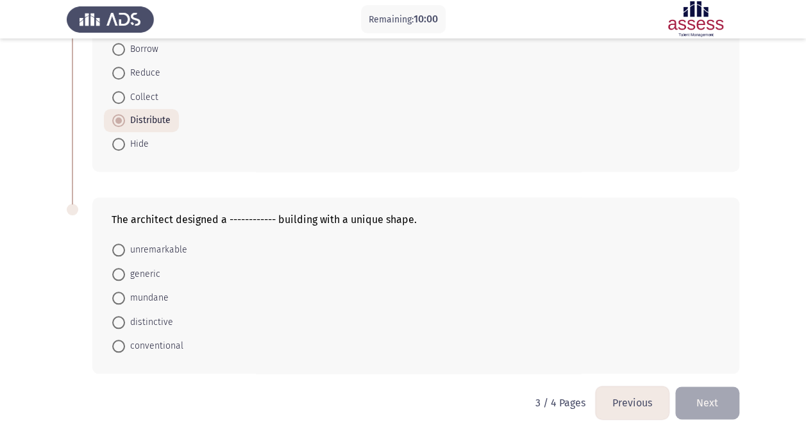
click at [174, 249] on span "unremarkable" at bounding box center [156, 249] width 62 height 15
click at [125, 249] on input "unremarkable" at bounding box center [118, 250] width 13 height 13
radio input "true"
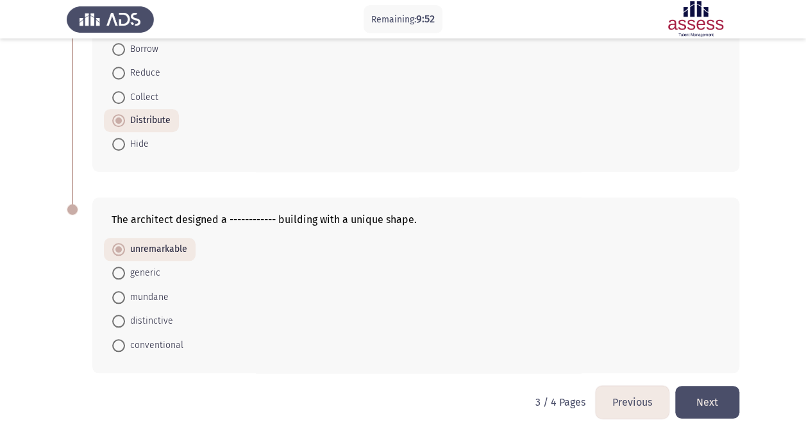
click at [700, 398] on button "Next" at bounding box center [707, 402] width 64 height 33
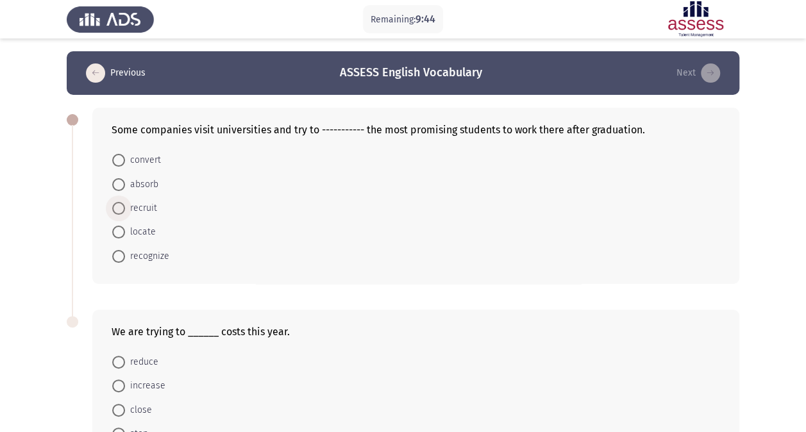
click at [153, 206] on span "recruit" at bounding box center [141, 208] width 32 height 15
click at [125, 206] on input "recruit" at bounding box center [118, 208] width 13 height 13
radio input "true"
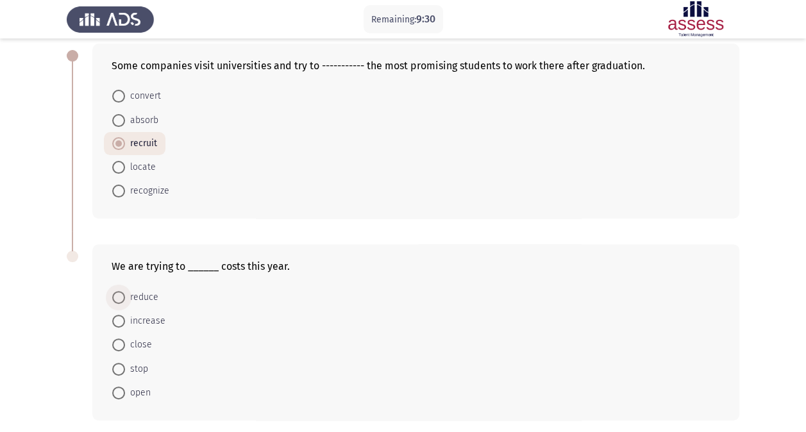
click at [138, 296] on span "reduce" at bounding box center [141, 297] width 33 height 15
click at [125, 296] on input "reduce" at bounding box center [118, 297] width 13 height 13
radio input "true"
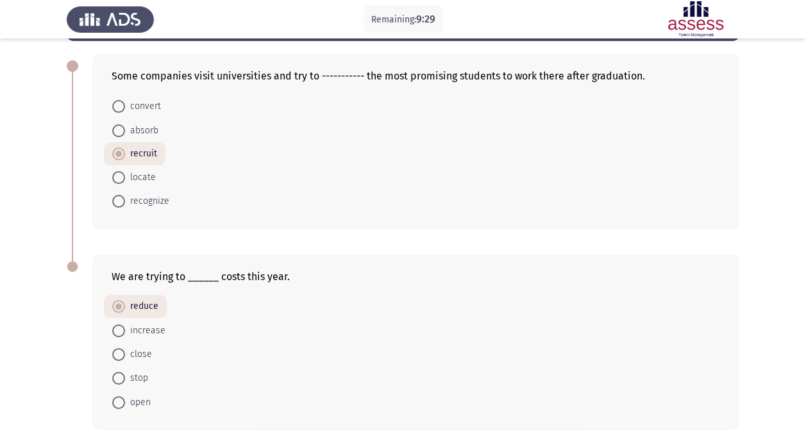
scroll to position [0, 0]
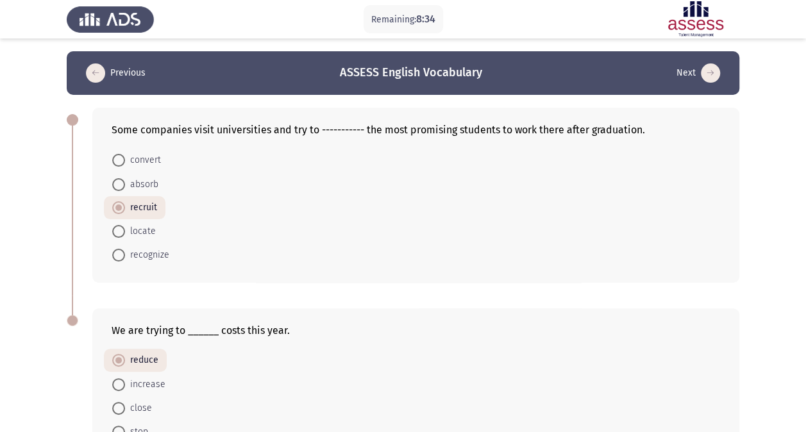
click at [142, 208] on span "recruit" at bounding box center [141, 207] width 32 height 15
click at [125, 208] on input "recruit" at bounding box center [118, 207] width 13 height 13
click at [213, 220] on form "convert absorb recruit locate recognize" at bounding box center [416, 207] width 608 height 119
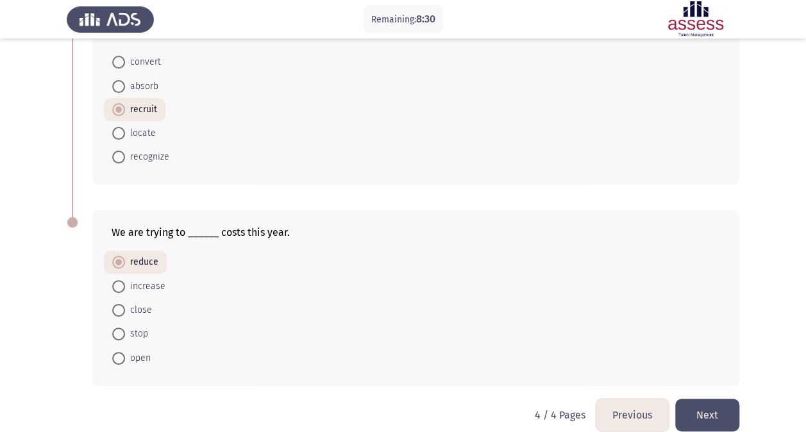
scroll to position [113, 0]
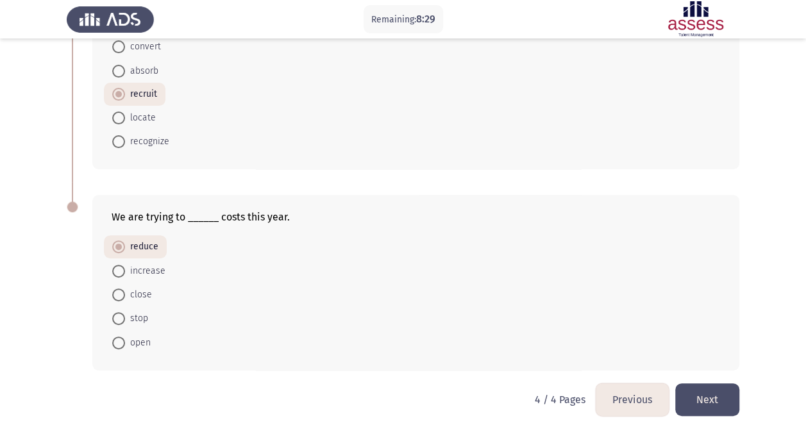
click at [728, 391] on button "Next" at bounding box center [707, 399] width 64 height 33
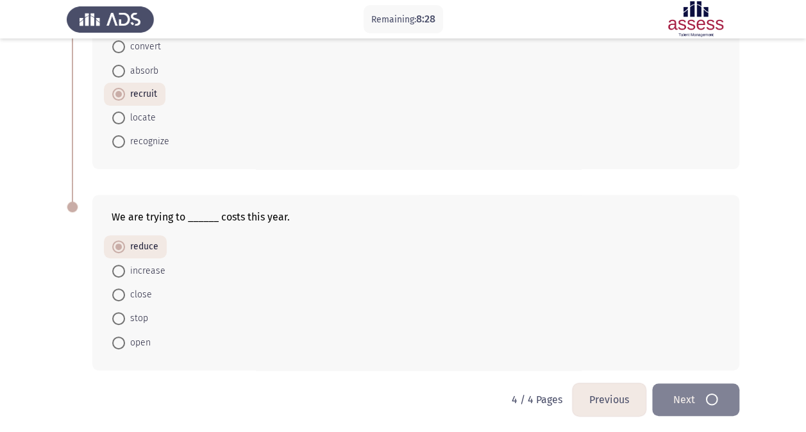
scroll to position [0, 0]
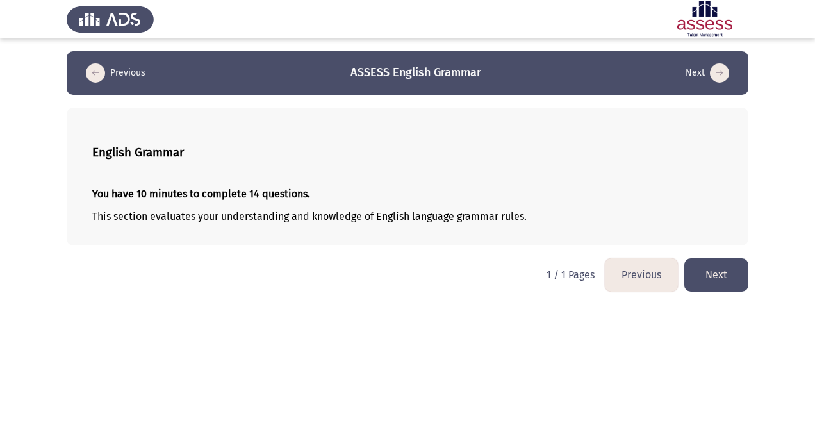
click at [699, 279] on button "Next" at bounding box center [717, 274] width 64 height 33
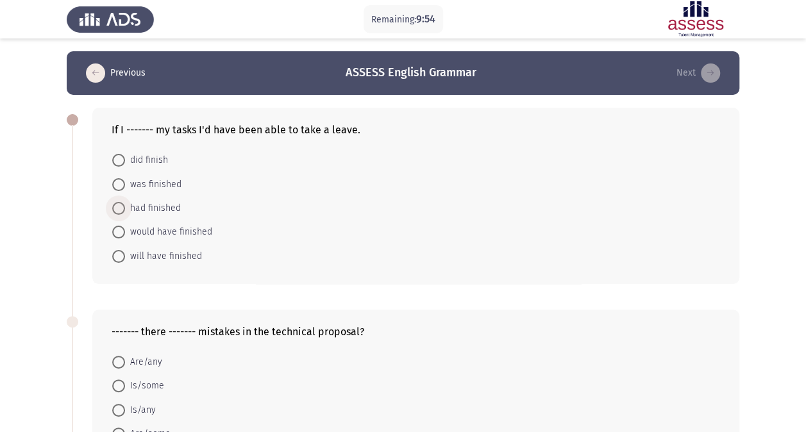
drag, startPoint x: 161, startPoint y: 210, endPoint x: 350, endPoint y: 233, distance: 190.5
click at [162, 210] on span "had finished" at bounding box center [153, 208] width 56 height 15
click at [125, 210] on input "had finished" at bounding box center [118, 208] width 13 height 13
radio input "true"
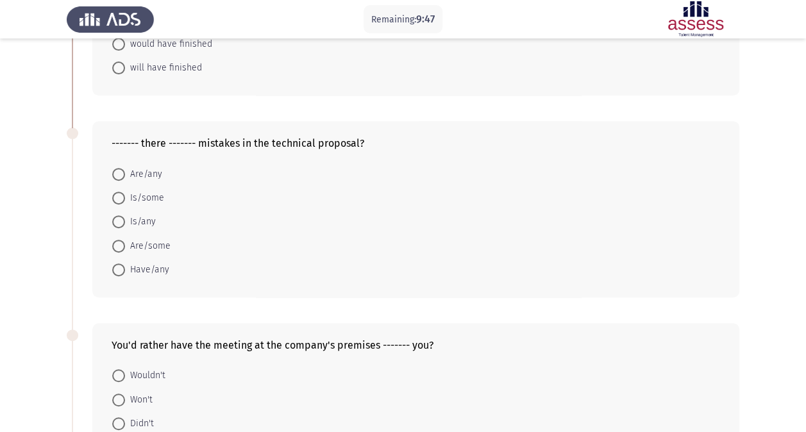
scroll to position [192, 0]
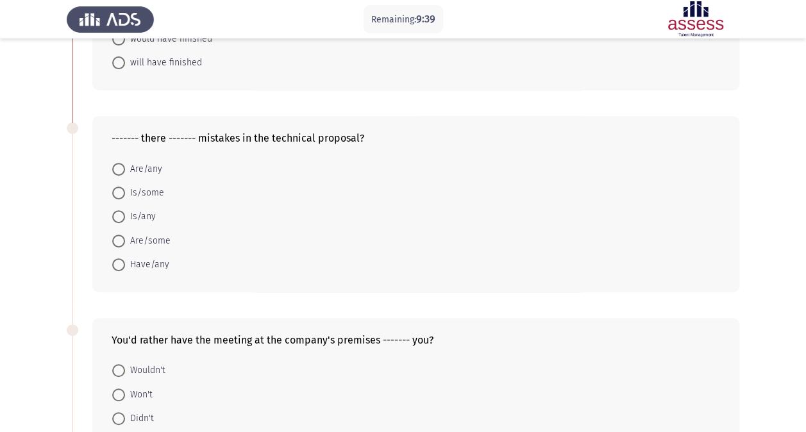
click at [156, 168] on span "Are/any" at bounding box center [143, 169] width 37 height 15
click at [125, 168] on input "Are/any" at bounding box center [118, 169] width 13 height 13
radio input "true"
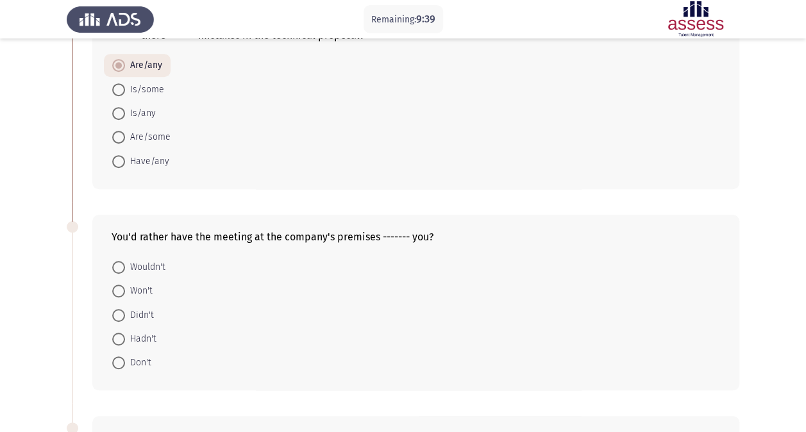
scroll to position [385, 0]
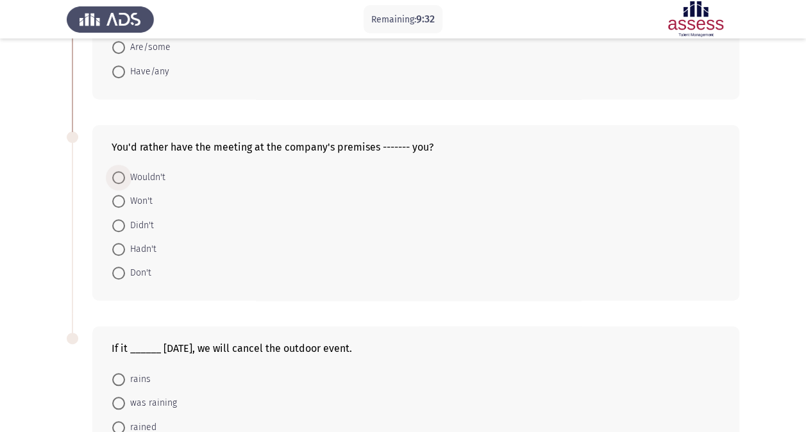
click at [147, 178] on span "Wouldn't" at bounding box center [145, 177] width 40 height 15
click at [125, 178] on input "Wouldn't" at bounding box center [118, 177] width 13 height 13
radio input "true"
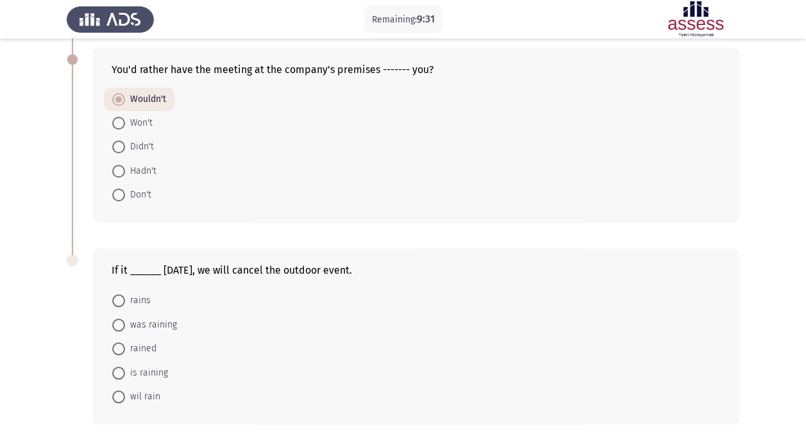
scroll to position [513, 0]
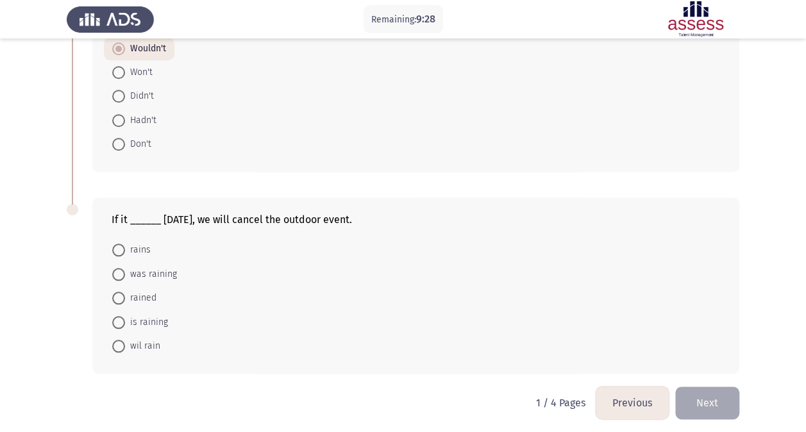
click at [140, 250] on span "rains" at bounding box center [138, 249] width 26 height 15
click at [125, 250] on input "rains" at bounding box center [118, 250] width 13 height 13
radio input "true"
click at [699, 388] on button "Next" at bounding box center [707, 402] width 64 height 33
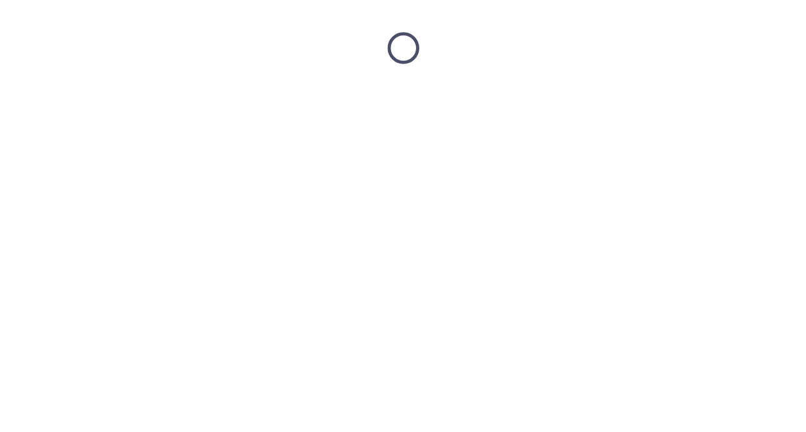
scroll to position [0, 0]
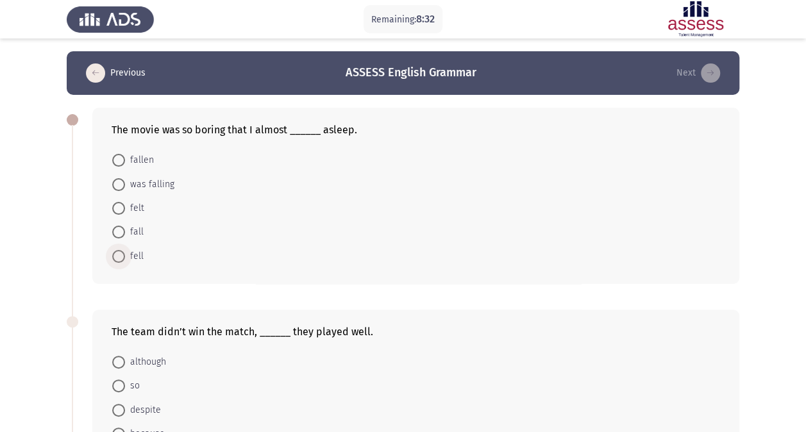
click at [137, 255] on span "fell" at bounding box center [134, 256] width 19 height 15
click at [125, 255] on input "fell" at bounding box center [118, 256] width 13 height 13
radio input "true"
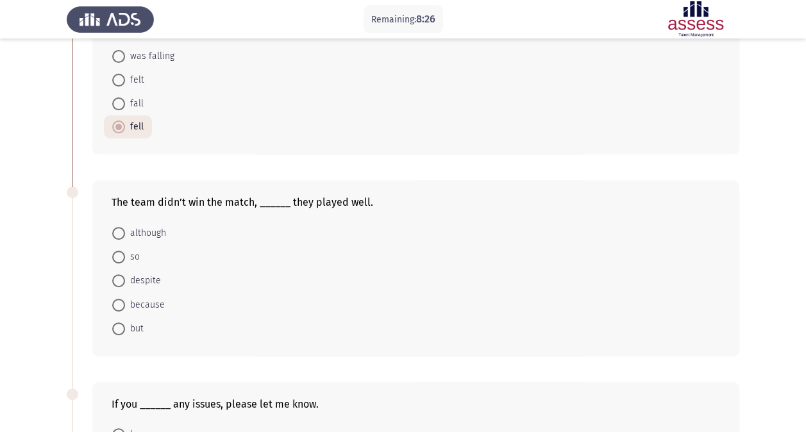
click at [150, 231] on span "although" at bounding box center [145, 233] width 41 height 15
click at [125, 231] on input "although" at bounding box center [118, 233] width 13 height 13
radio input "true"
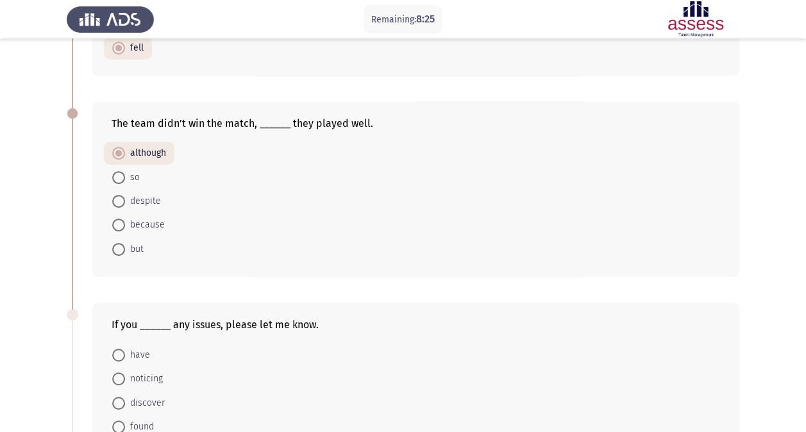
scroll to position [320, 0]
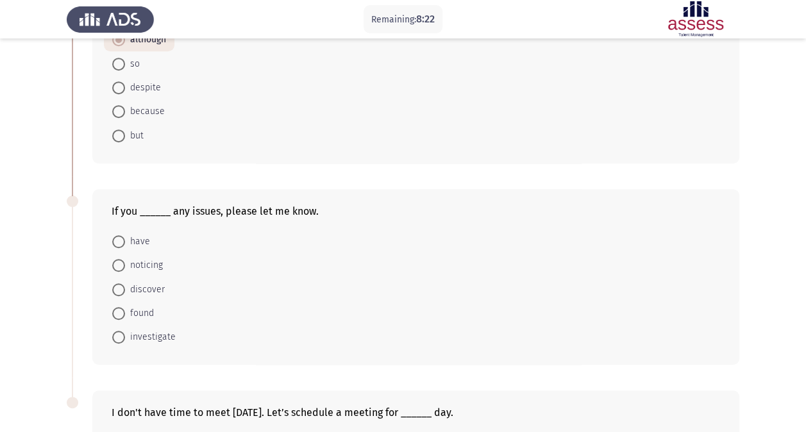
drag, startPoint x: 147, startPoint y: 244, endPoint x: 187, endPoint y: 231, distance: 42.2
click at [147, 245] on span "have" at bounding box center [137, 241] width 25 height 15
click at [125, 245] on input "have" at bounding box center [118, 241] width 13 height 13
radio input "true"
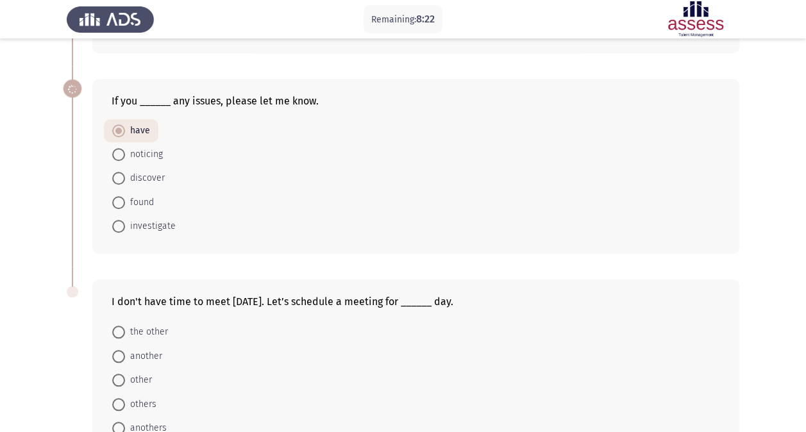
scroll to position [513, 0]
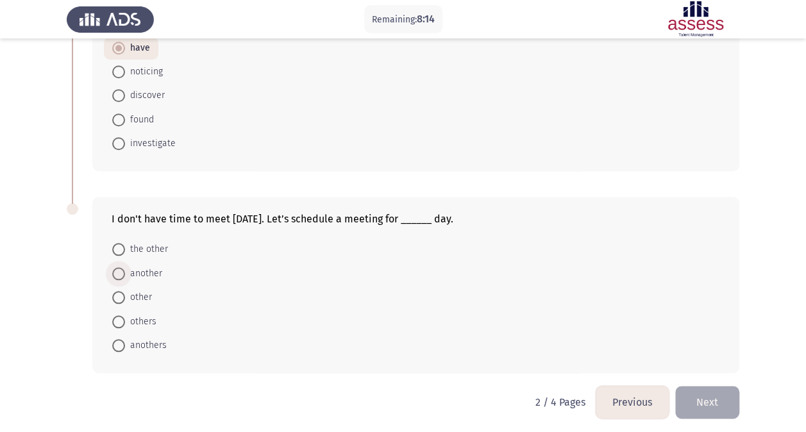
click at [152, 271] on span "another" at bounding box center [143, 273] width 37 height 15
click at [125, 271] on input "another" at bounding box center [118, 273] width 13 height 13
radio input "true"
click at [701, 394] on button "Next" at bounding box center [707, 402] width 64 height 33
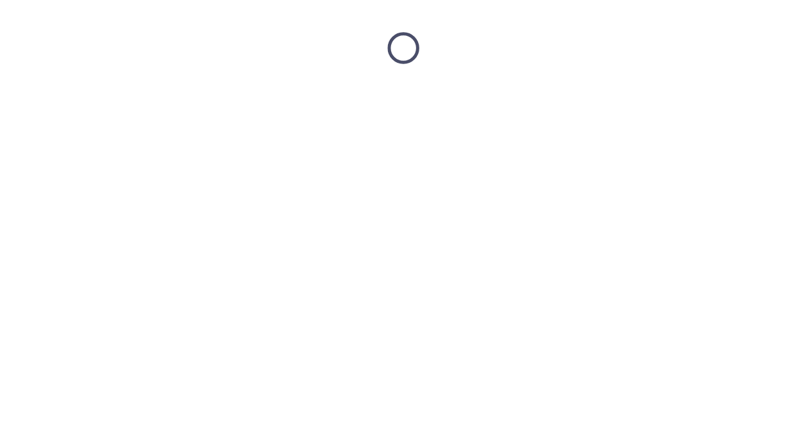
scroll to position [0, 0]
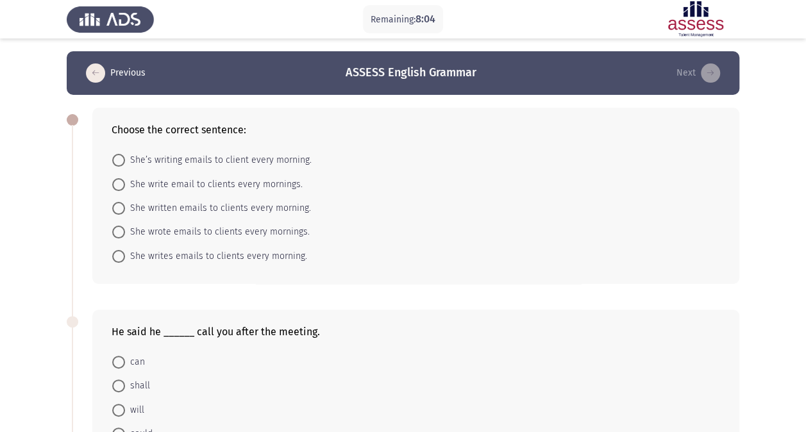
click at [160, 253] on span "She writes emails to clients every morning." at bounding box center [216, 256] width 182 height 15
click at [125, 253] on input "She writes emails to clients every morning." at bounding box center [118, 256] width 13 height 13
radio input "true"
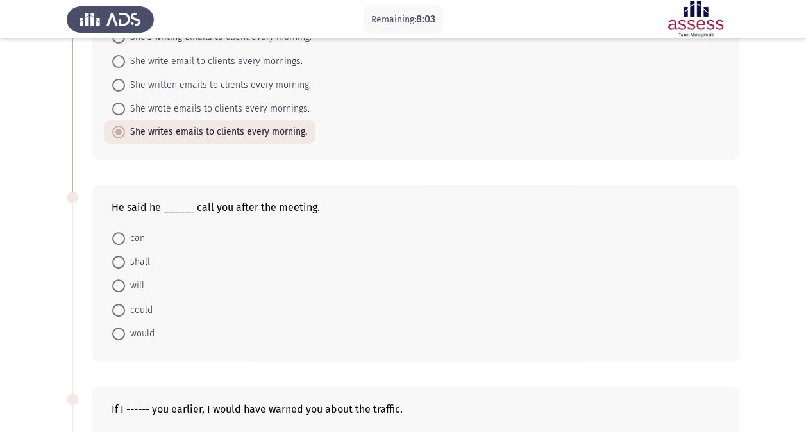
scroll to position [128, 0]
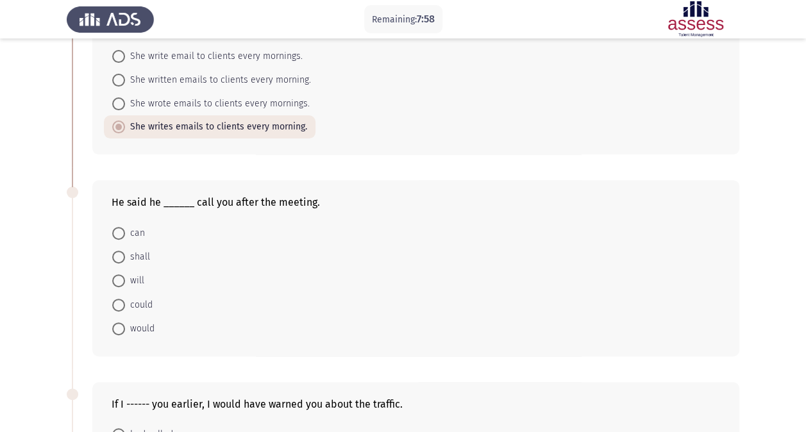
click at [136, 278] on span "will" at bounding box center [134, 280] width 19 height 15
click at [125, 278] on input "will" at bounding box center [118, 280] width 13 height 13
radio input "true"
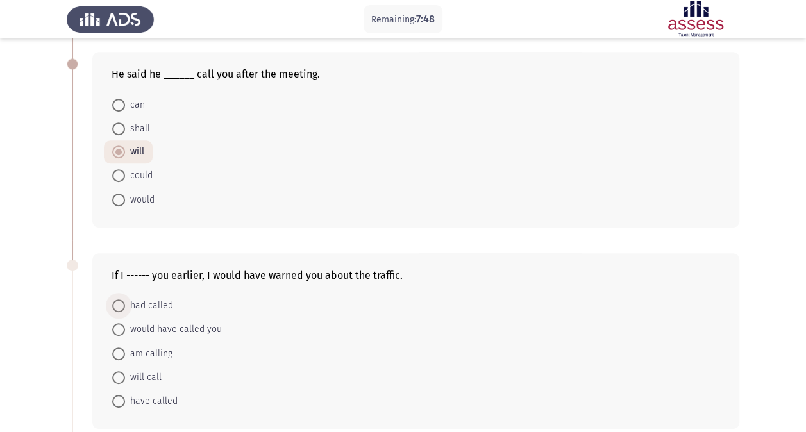
click at [158, 303] on span "had called" at bounding box center [149, 305] width 48 height 15
click at [125, 303] on input "had called" at bounding box center [118, 305] width 13 height 13
radio input "true"
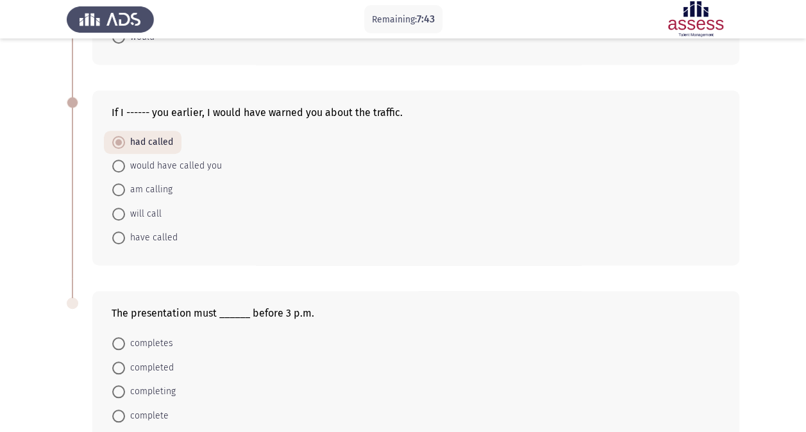
scroll to position [513, 0]
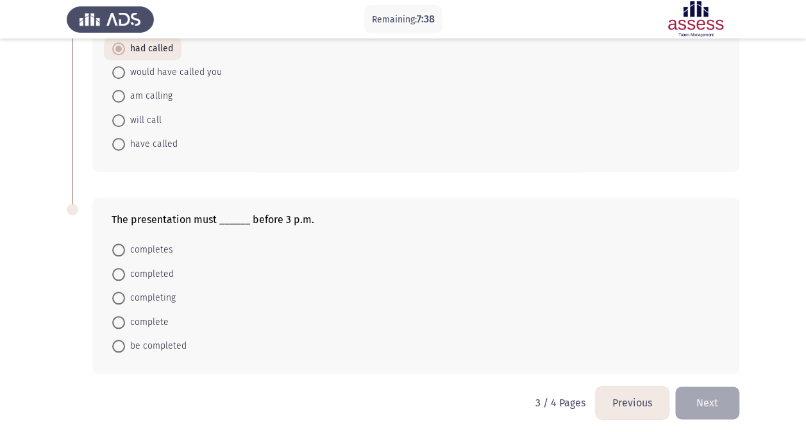
click at [154, 342] on span "be completed" at bounding box center [156, 345] width 62 height 15
click at [125, 342] on input "be completed" at bounding box center [118, 346] width 13 height 13
radio input "true"
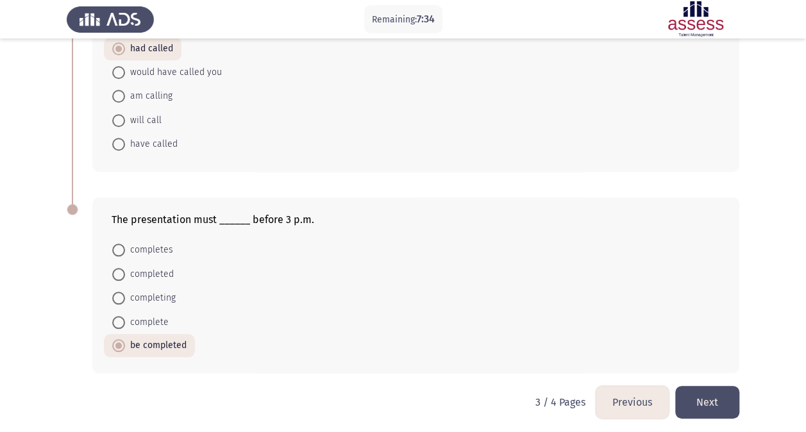
click at [693, 395] on button "Next" at bounding box center [707, 402] width 64 height 33
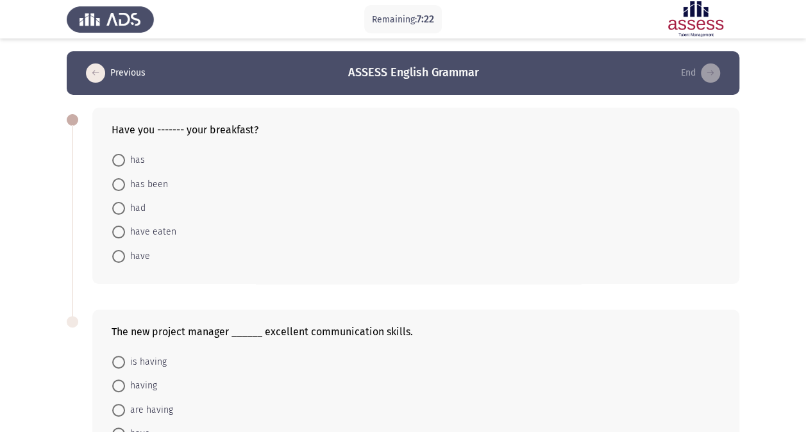
click at [142, 235] on span "have eaten" at bounding box center [150, 231] width 51 height 15
click at [125, 235] on input "have eaten" at bounding box center [118, 232] width 13 height 13
radio input "true"
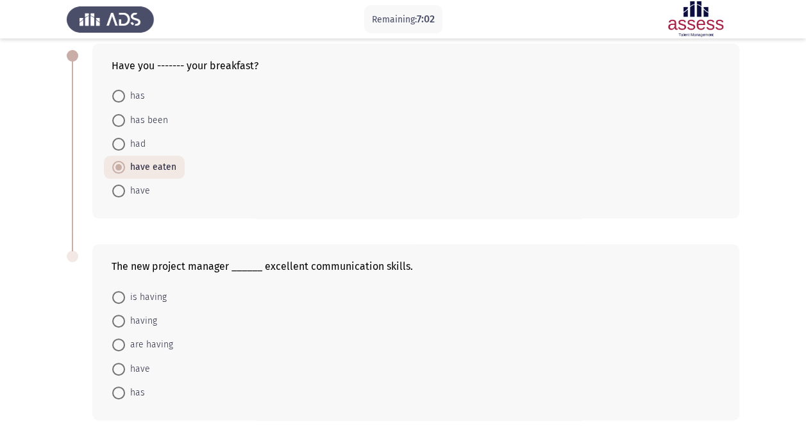
click at [136, 388] on span "has" at bounding box center [135, 392] width 20 height 15
click at [125, 388] on input "has" at bounding box center [118, 392] width 13 height 13
radio input "true"
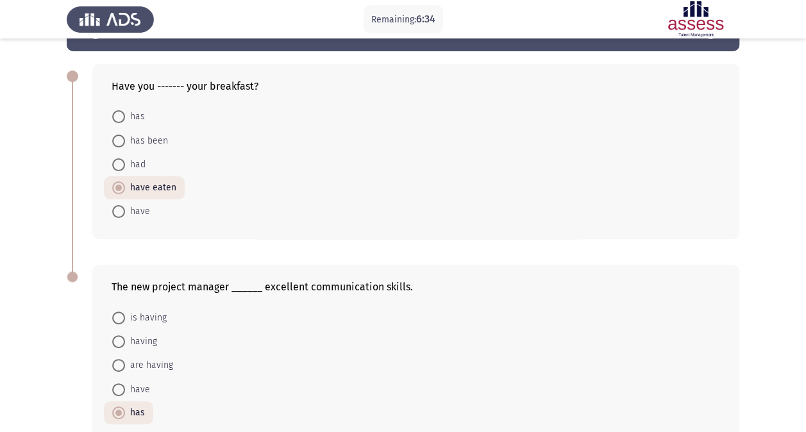
scroll to position [113, 0]
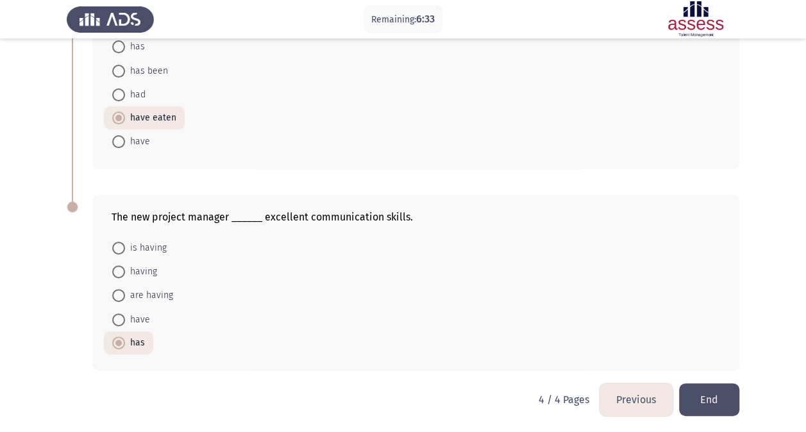
click at [698, 399] on button "End" at bounding box center [709, 399] width 60 height 33
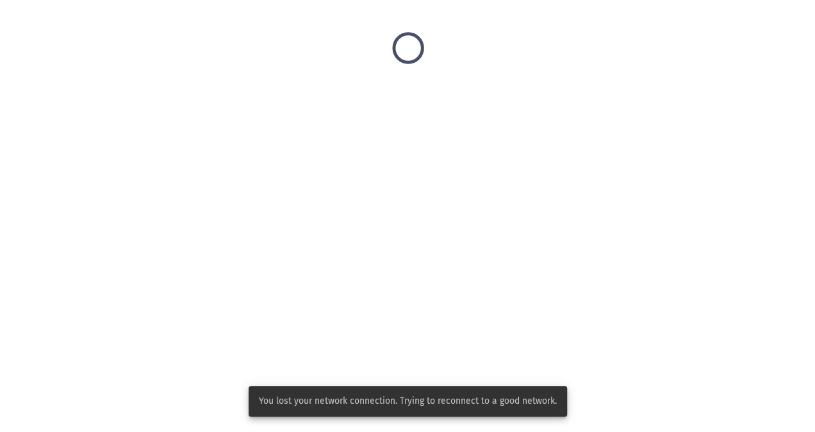
scroll to position [0, 0]
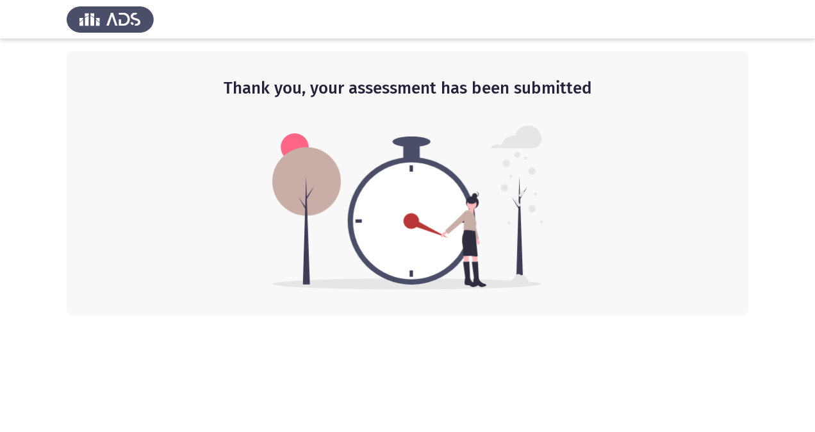
click at [319, 43] on app-default-page "Thank you, your assessment has been submitted" at bounding box center [407, 157] width 815 height 315
